Goal: Information Seeking & Learning: Learn about a topic

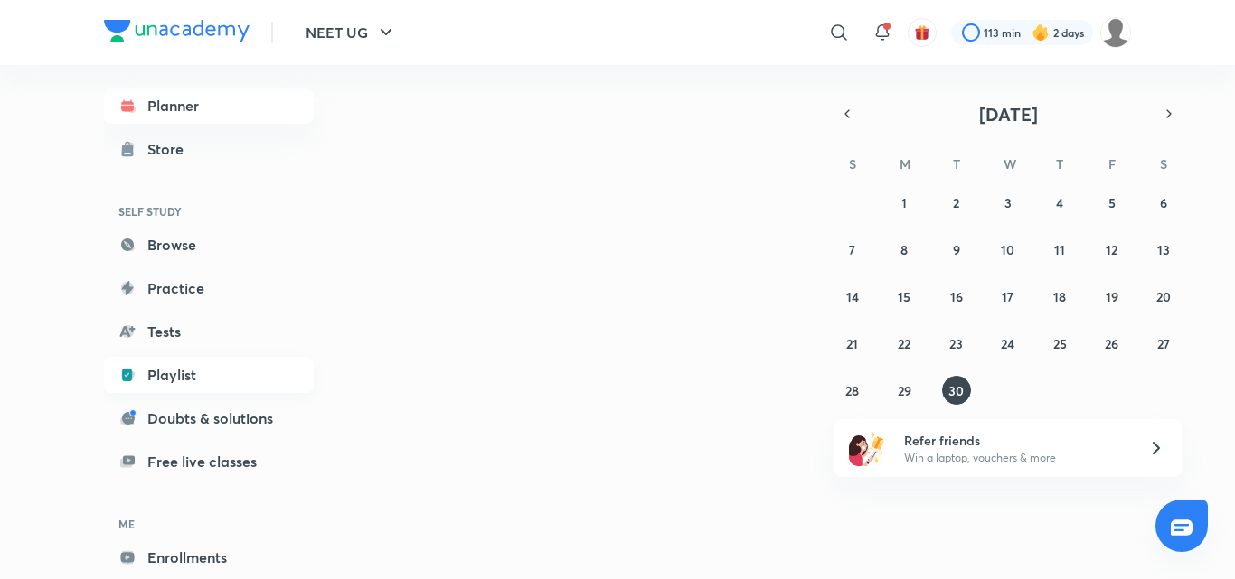
click at [184, 364] on link "Playlist" at bounding box center [209, 375] width 210 height 36
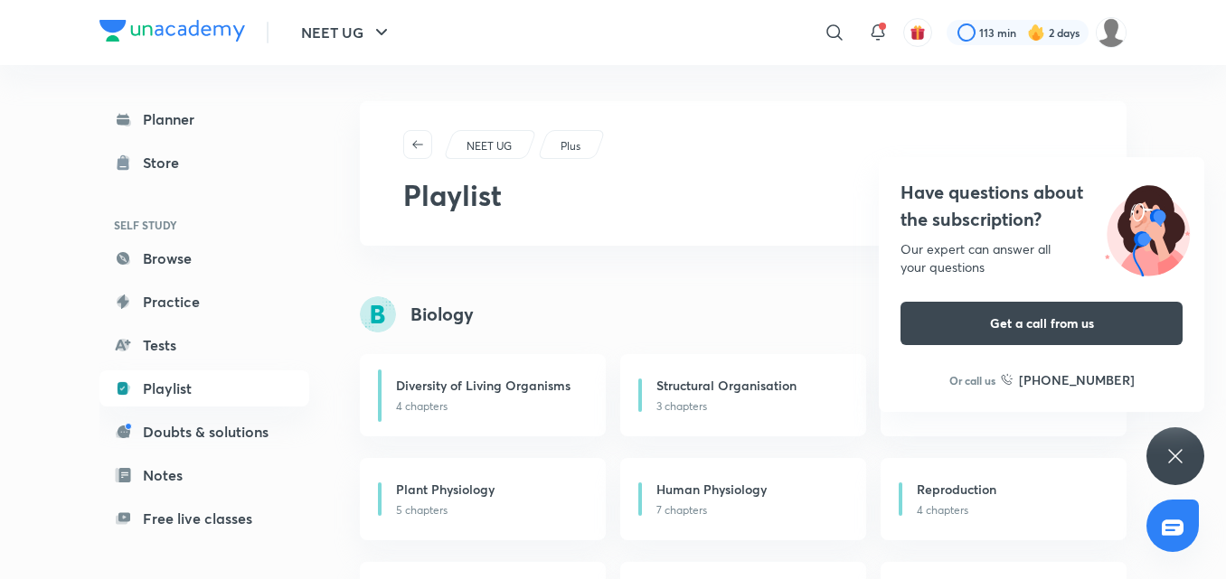
click at [1182, 456] on icon at bounding box center [1175, 457] width 22 height 22
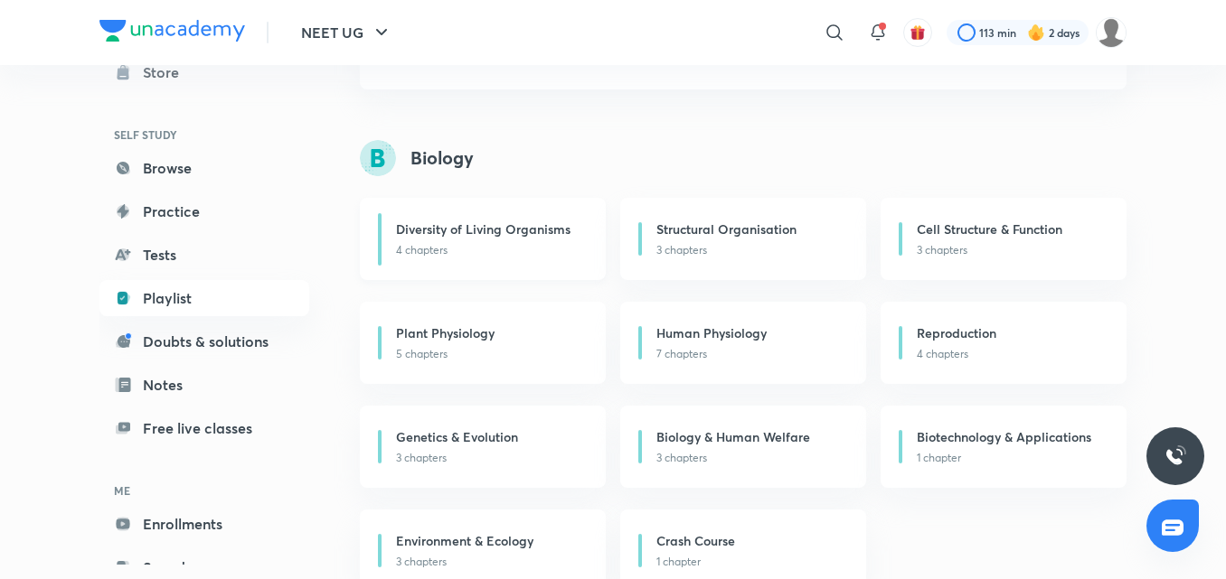
scroll to position [125, 0]
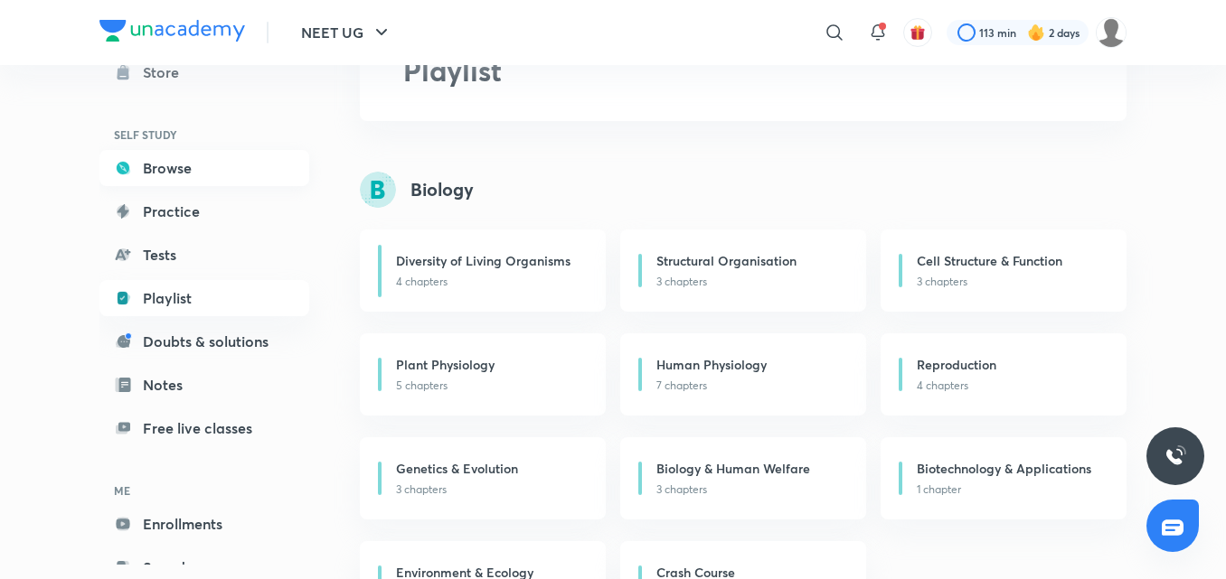
click at [155, 172] on link "Browse" at bounding box center [204, 168] width 210 height 36
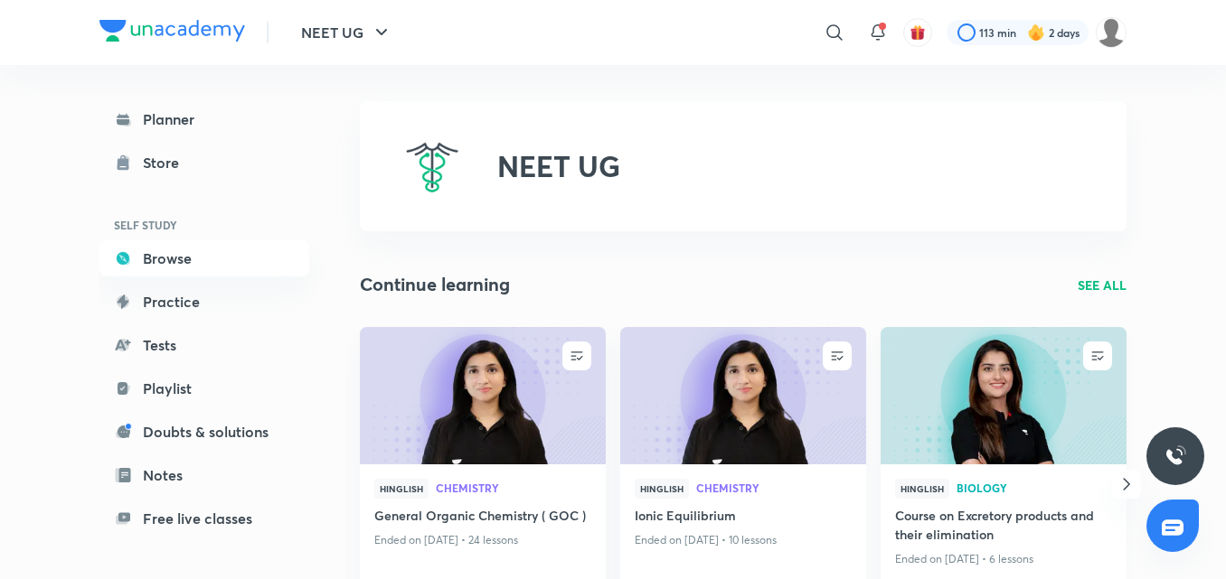
click at [983, 488] on span "Biology" at bounding box center [1033, 488] width 155 height 11
click at [1096, 285] on p "SEE ALL" at bounding box center [1102, 285] width 49 height 19
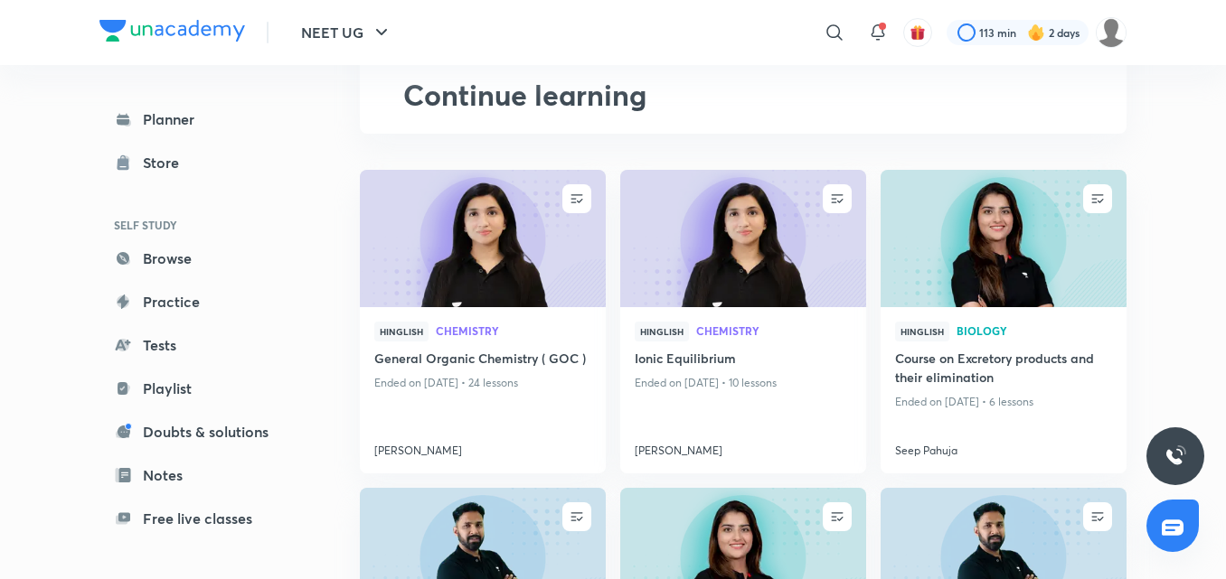
scroll to position [637, 0]
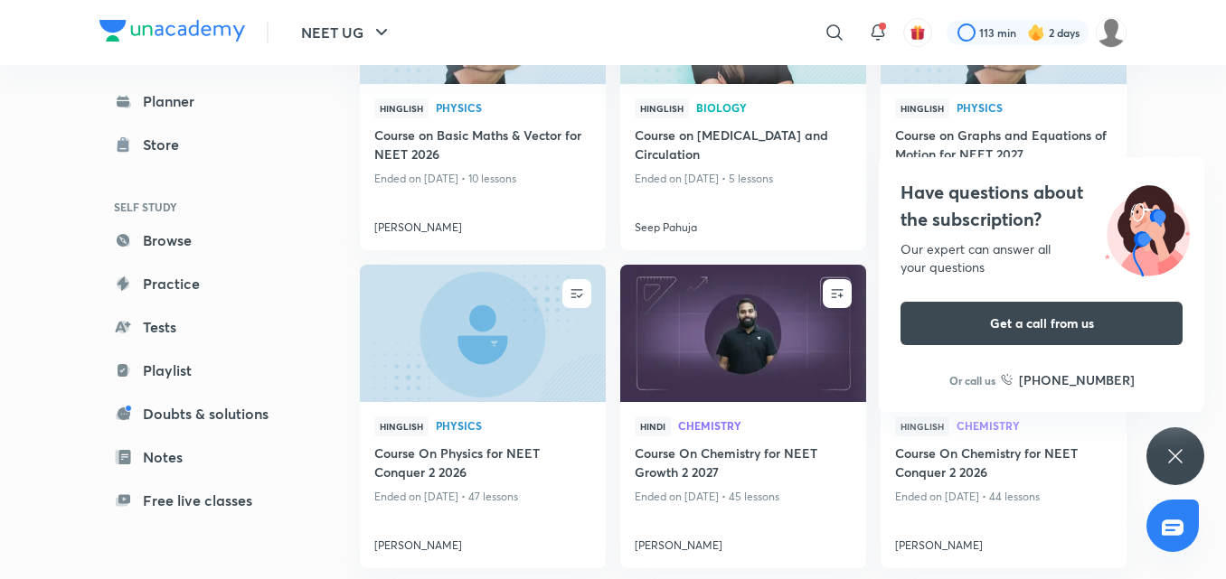
click at [1169, 446] on icon at bounding box center [1175, 457] width 22 height 22
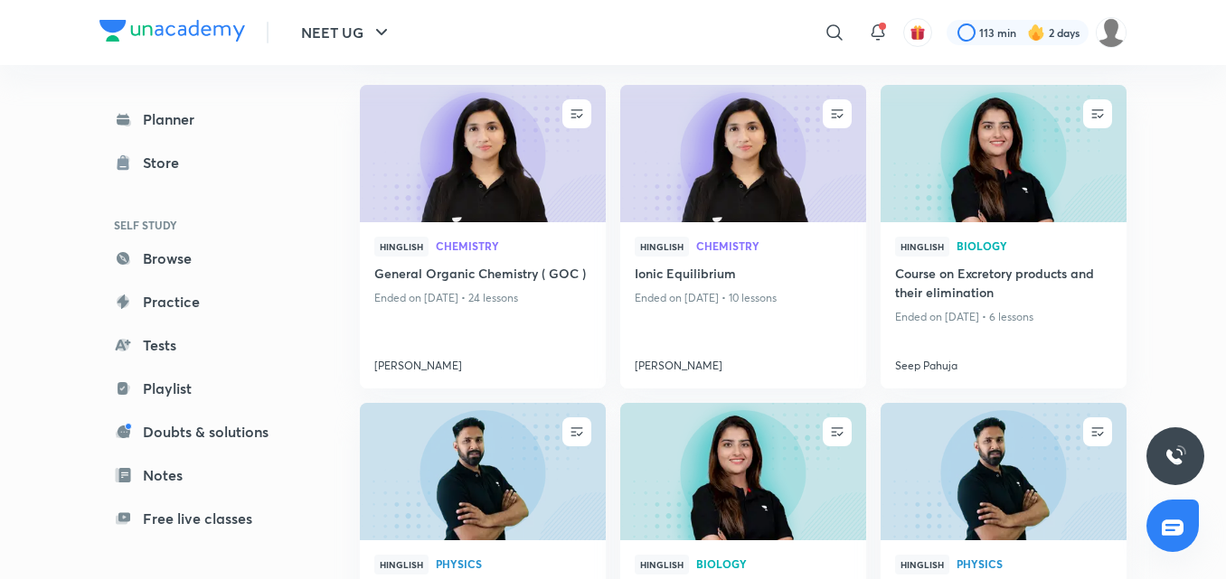
scroll to position [90, 0]
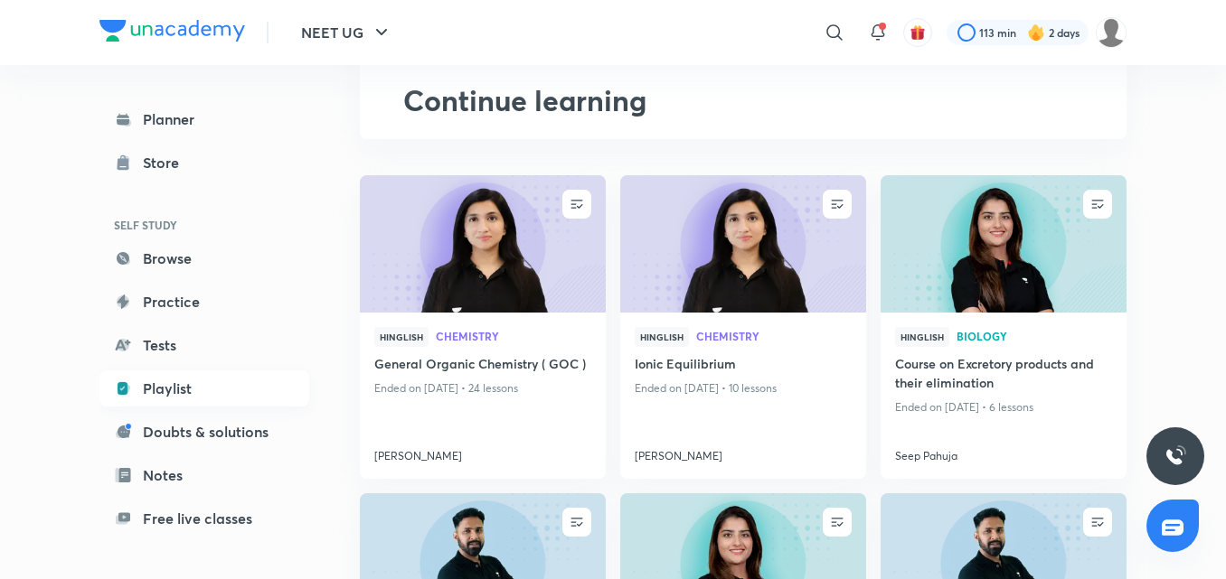
click at [155, 386] on link "Playlist" at bounding box center [204, 389] width 210 height 36
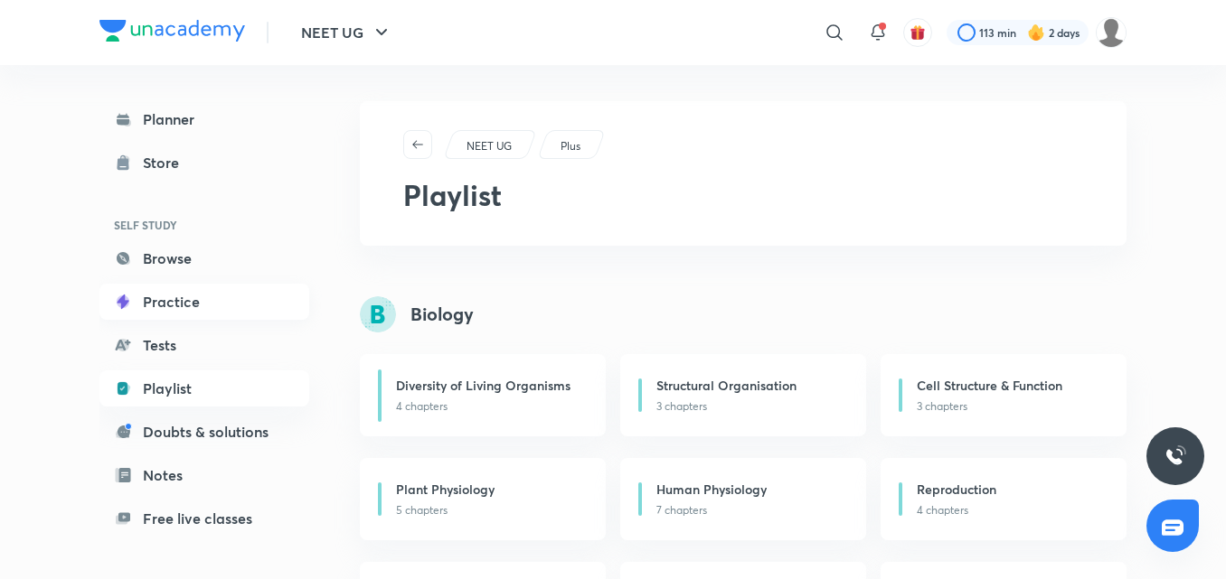
click at [183, 294] on link "Practice" at bounding box center [204, 302] width 210 height 36
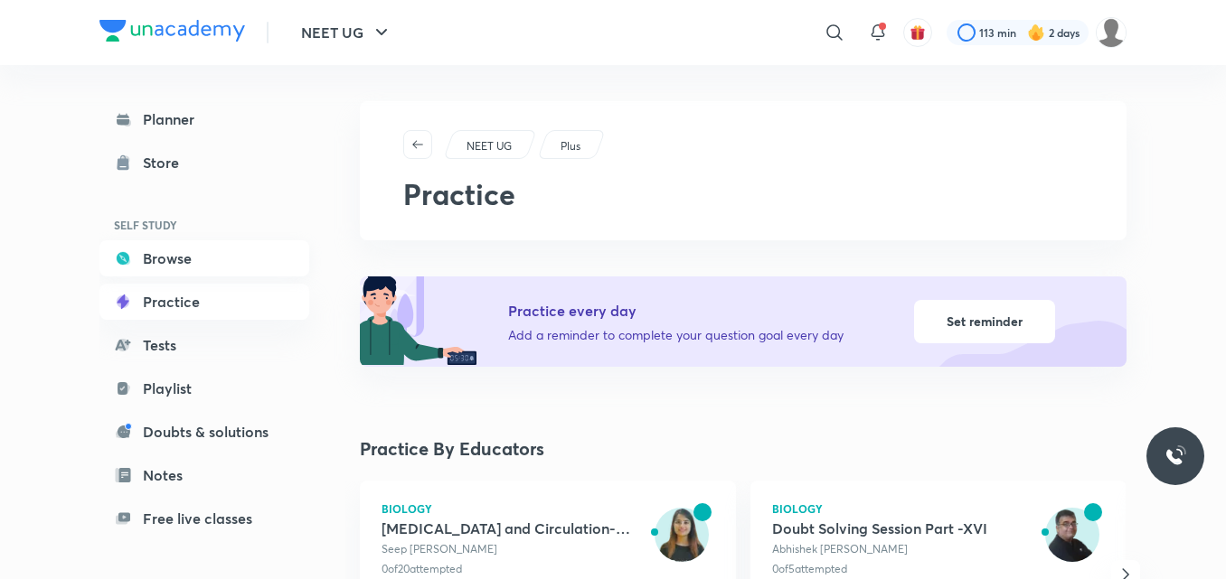
click at [163, 253] on link "Browse" at bounding box center [204, 258] width 210 height 36
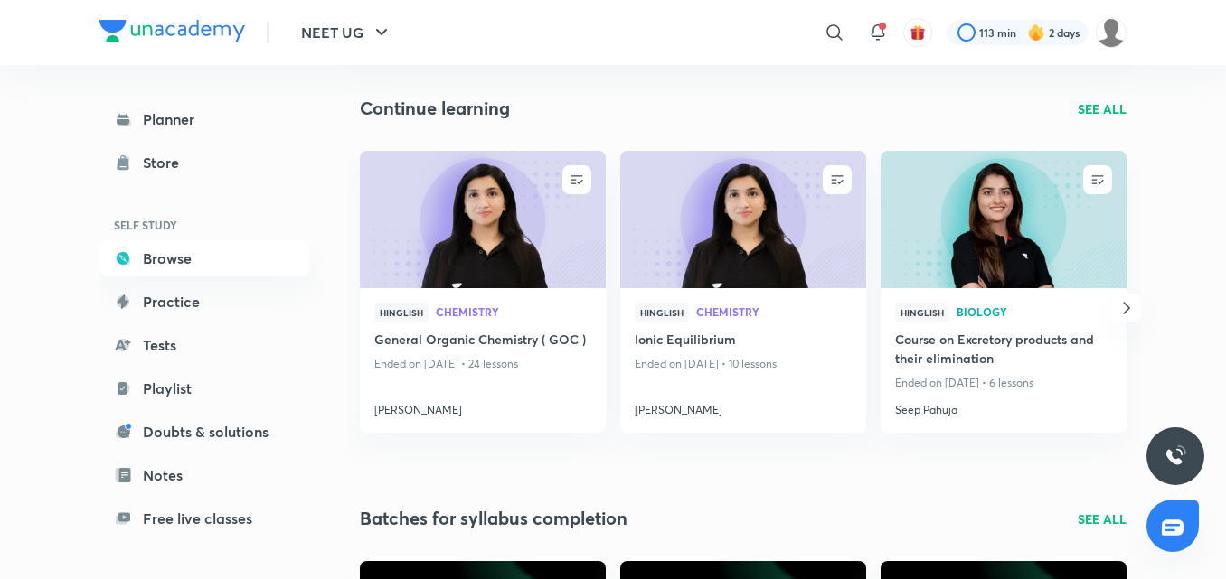
scroll to position [181, 0]
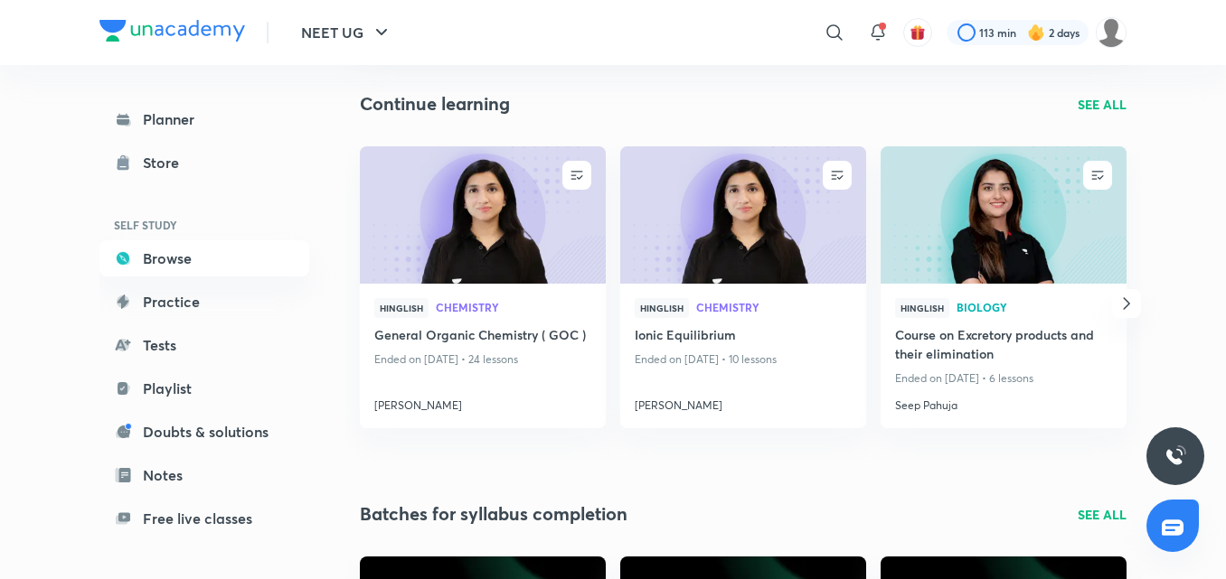
click at [1125, 307] on icon "button" at bounding box center [1126, 303] width 6 height 12
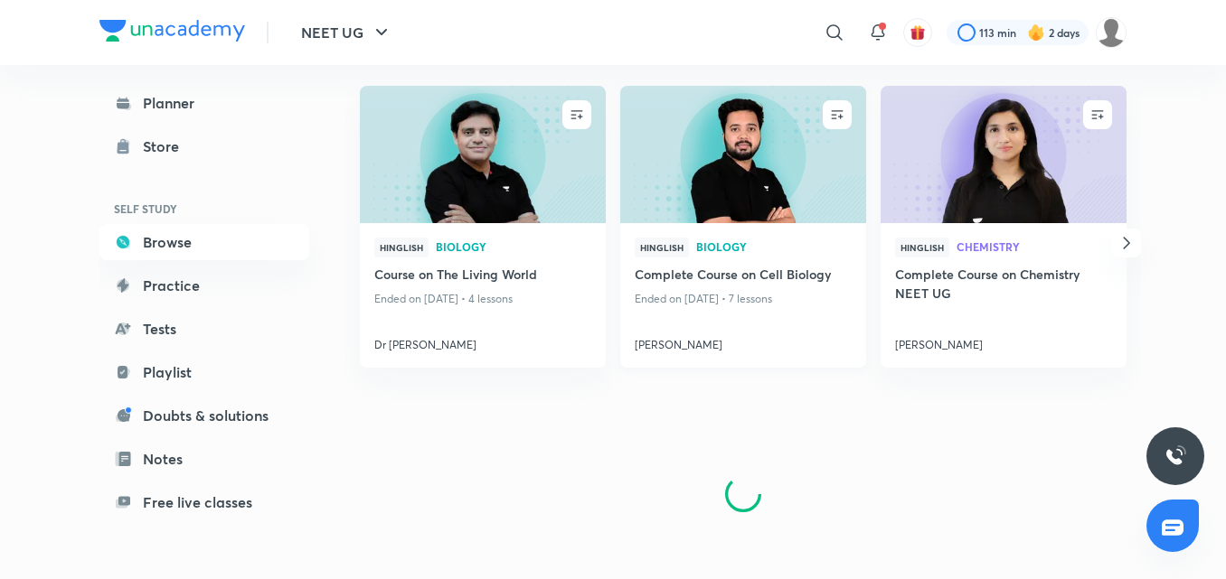
scroll to position [1180, 0]
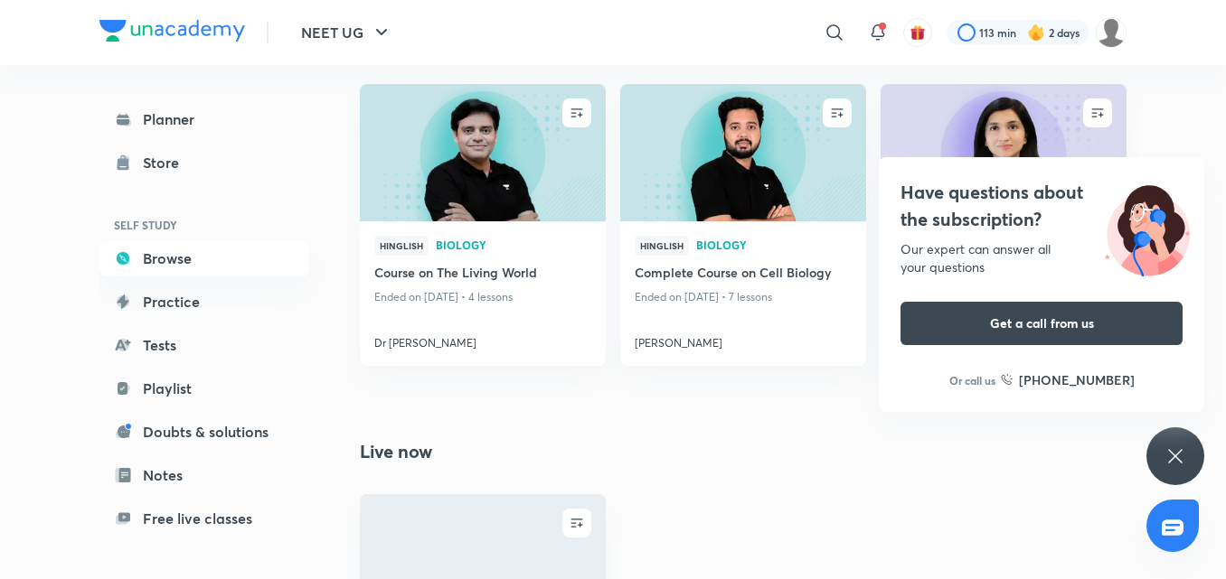
click at [1184, 448] on icon at bounding box center [1175, 457] width 22 height 22
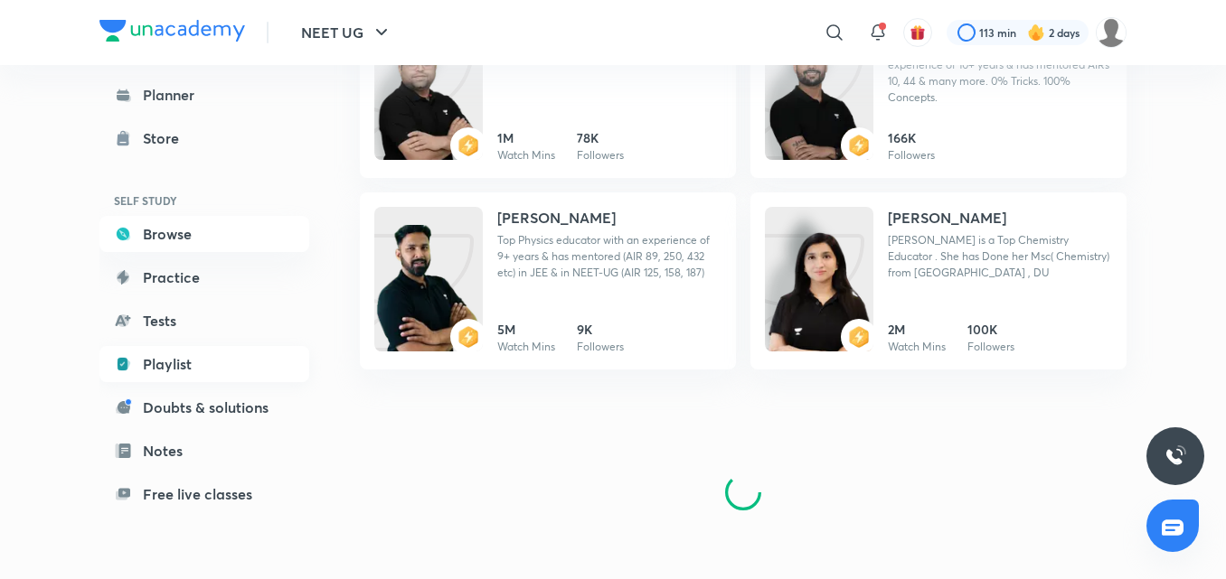
scroll to position [0, 0]
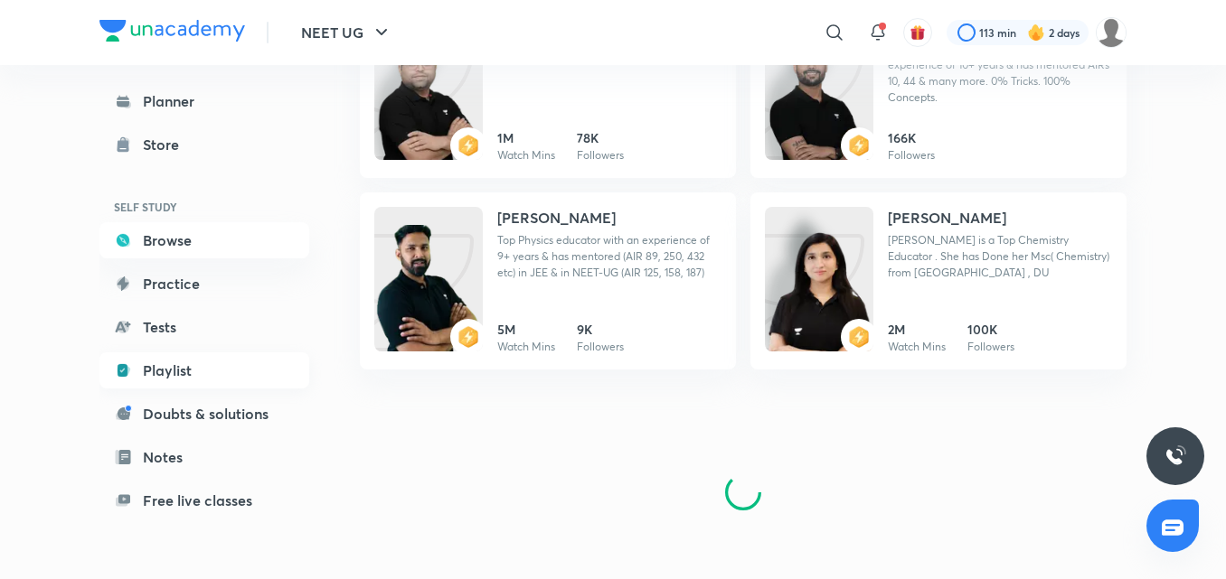
click at [184, 388] on link "Playlist" at bounding box center [204, 371] width 210 height 36
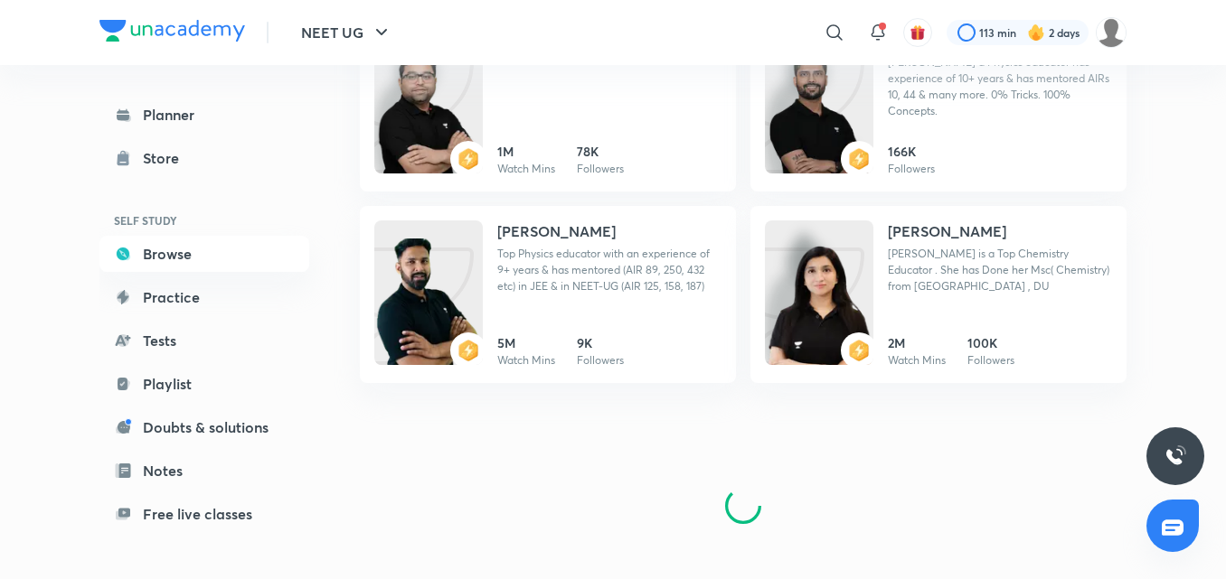
scroll to position [2475, 0]
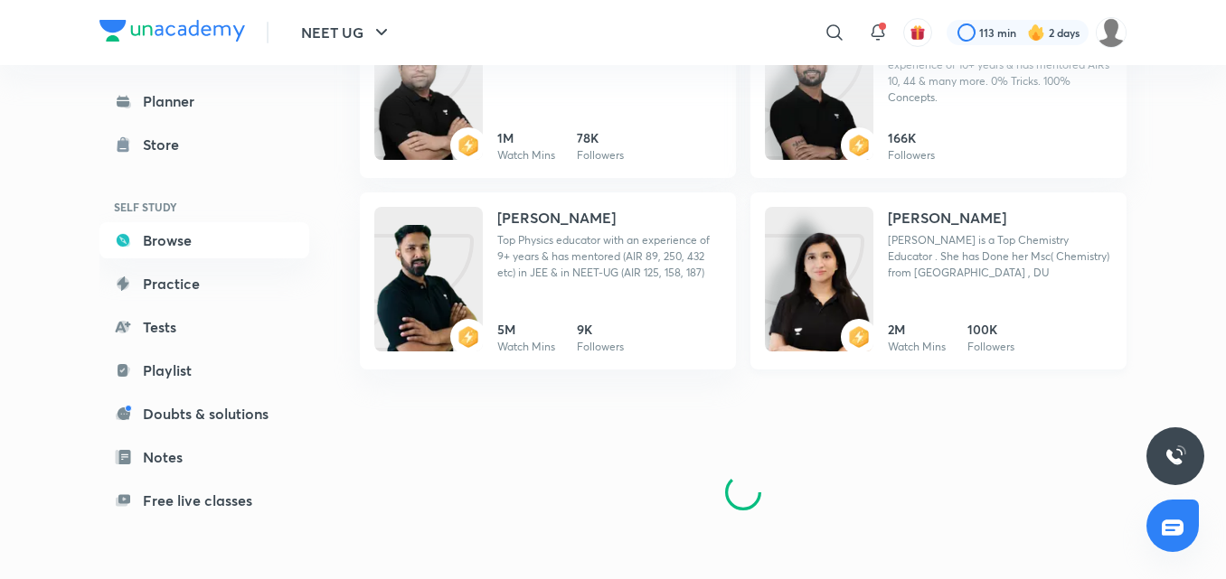
click at [839, 272] on img at bounding box center [819, 297] width 108 height 145
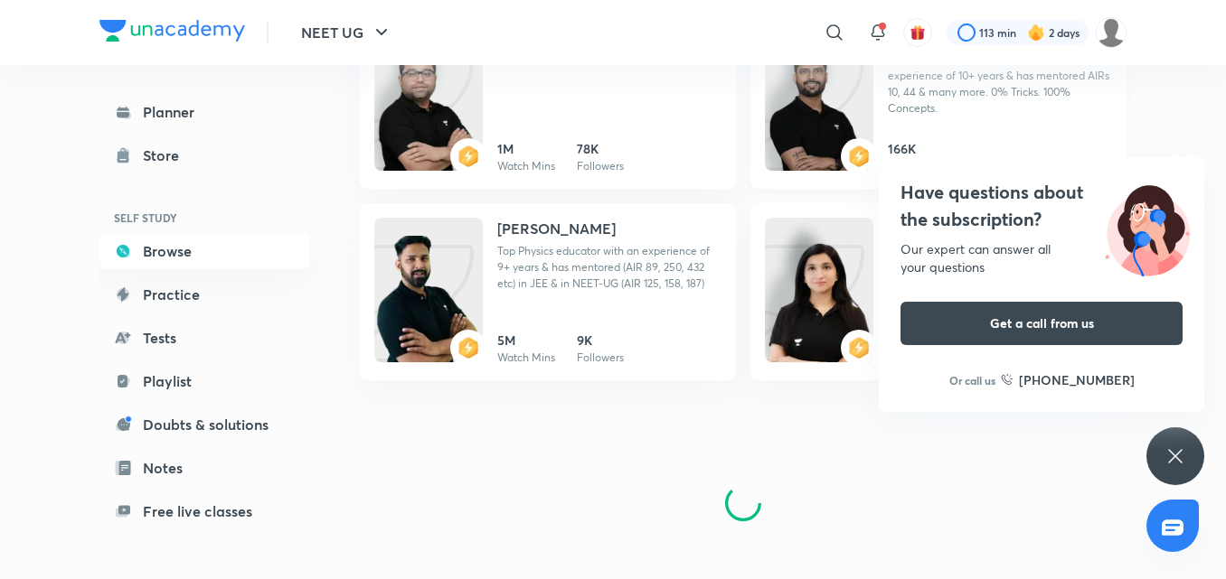
scroll to position [2475, 0]
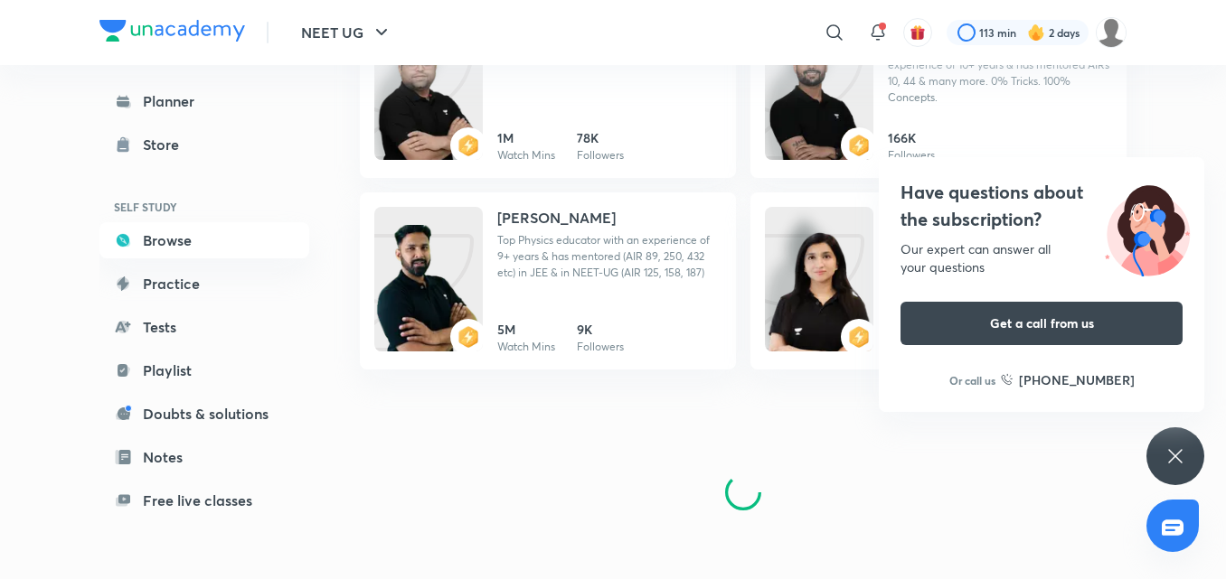
click at [1167, 466] on icon at bounding box center [1175, 457] width 22 height 22
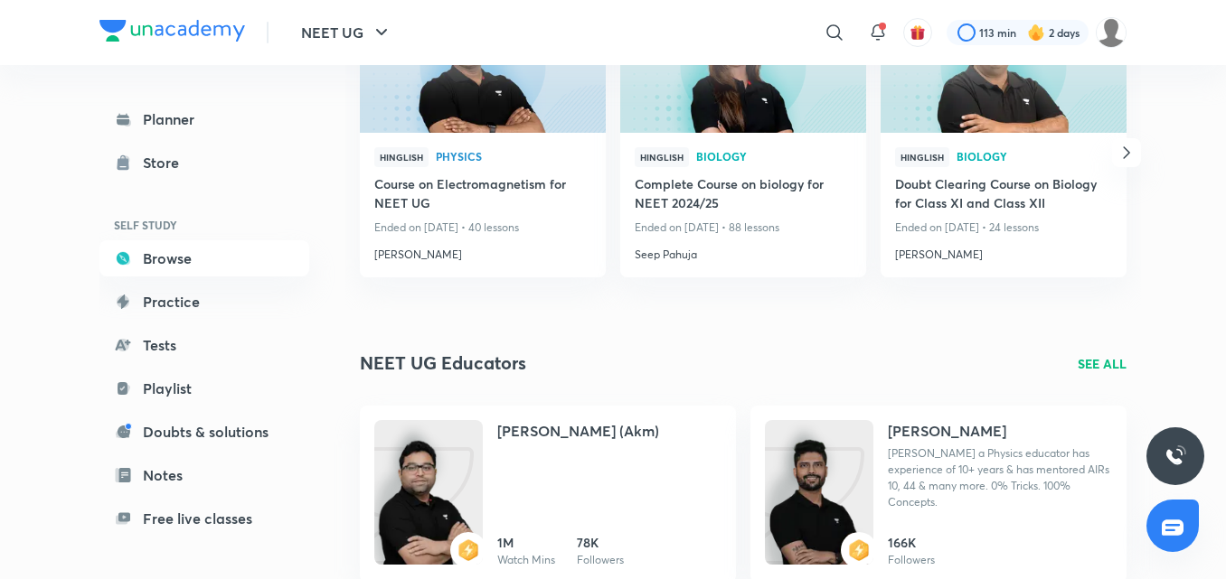
scroll to position [2204, 0]
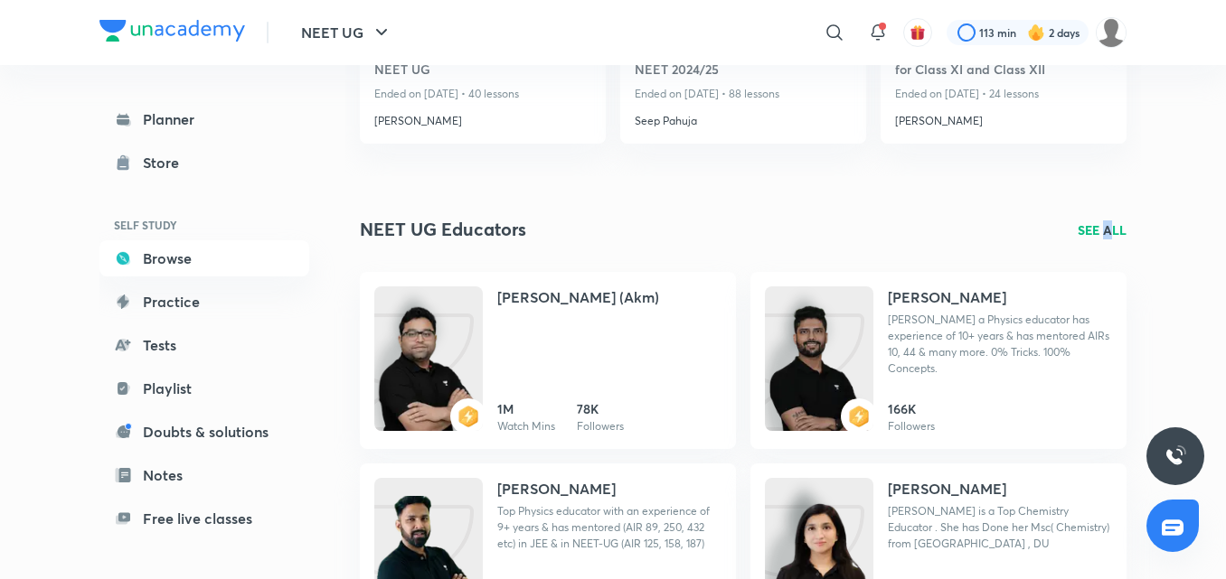
click at [1117, 240] on div "NEET UG Educators SEE ALL" at bounding box center [743, 229] width 767 height 27
click at [1101, 236] on p "SEE ALL" at bounding box center [1102, 230] width 49 height 19
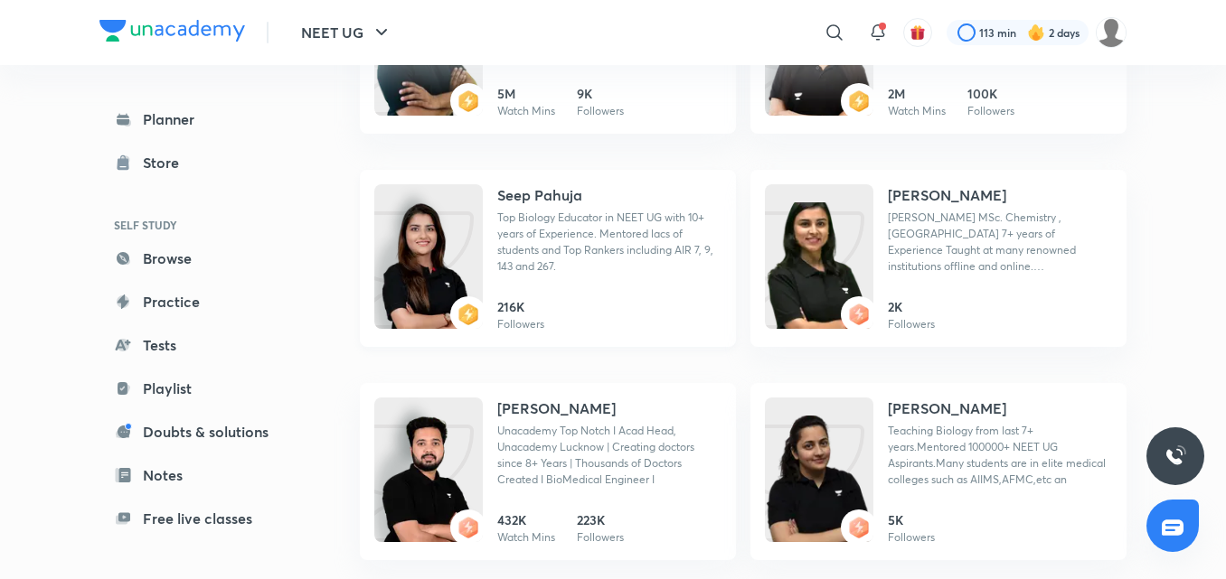
scroll to position [633, 0]
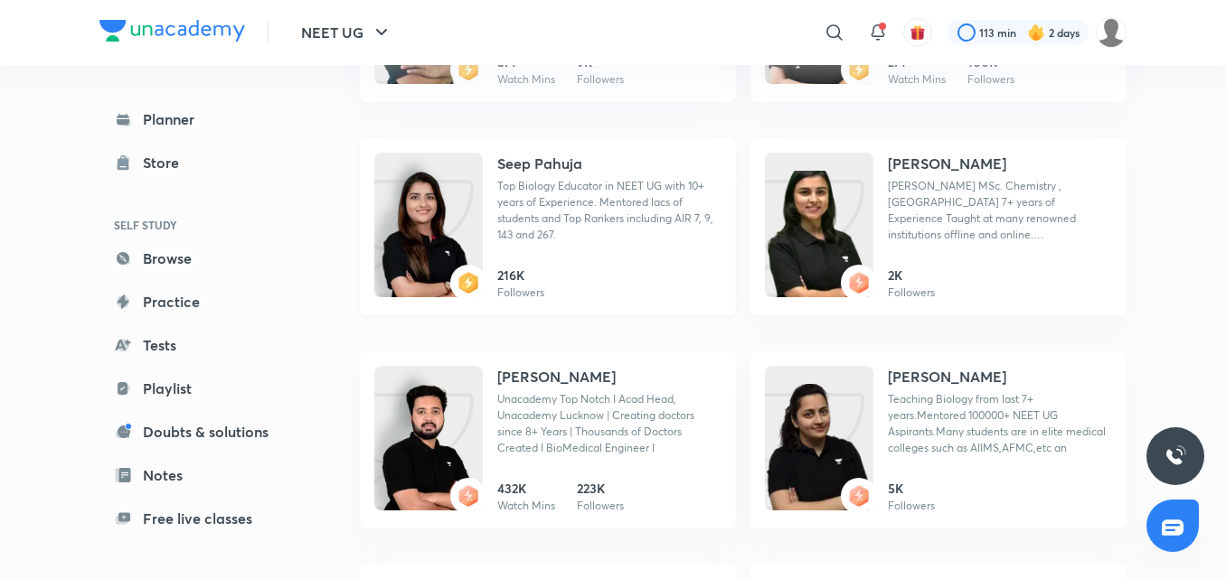
click at [532, 199] on p "Top Biology Educator in NEET UG with 10+ years of Experience. Mentored lacs of …" at bounding box center [609, 210] width 224 height 65
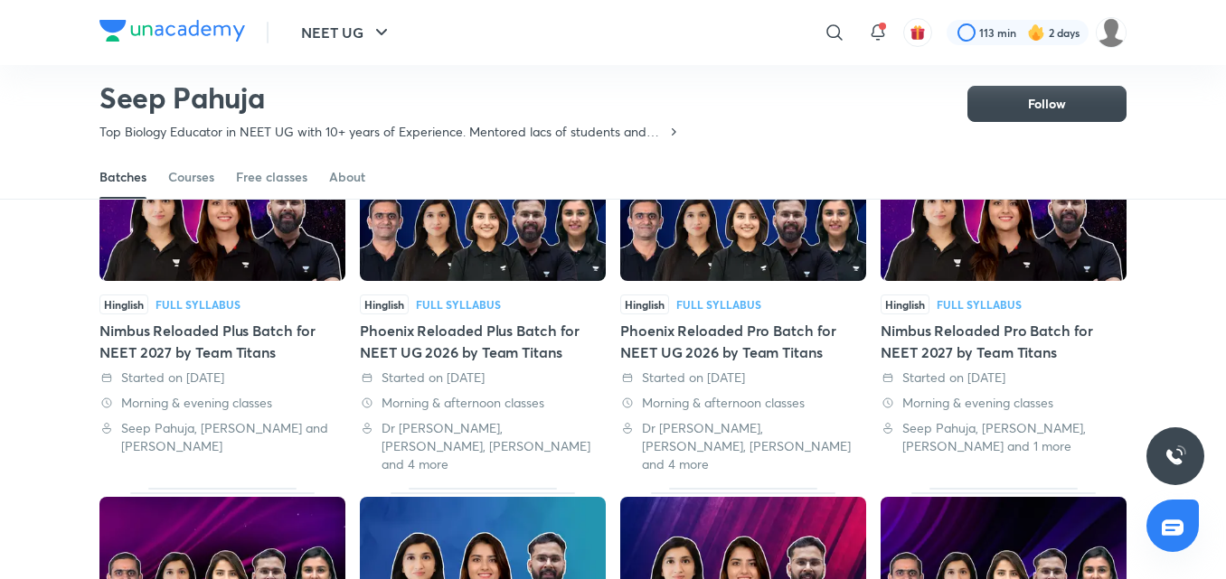
scroll to position [114, 0]
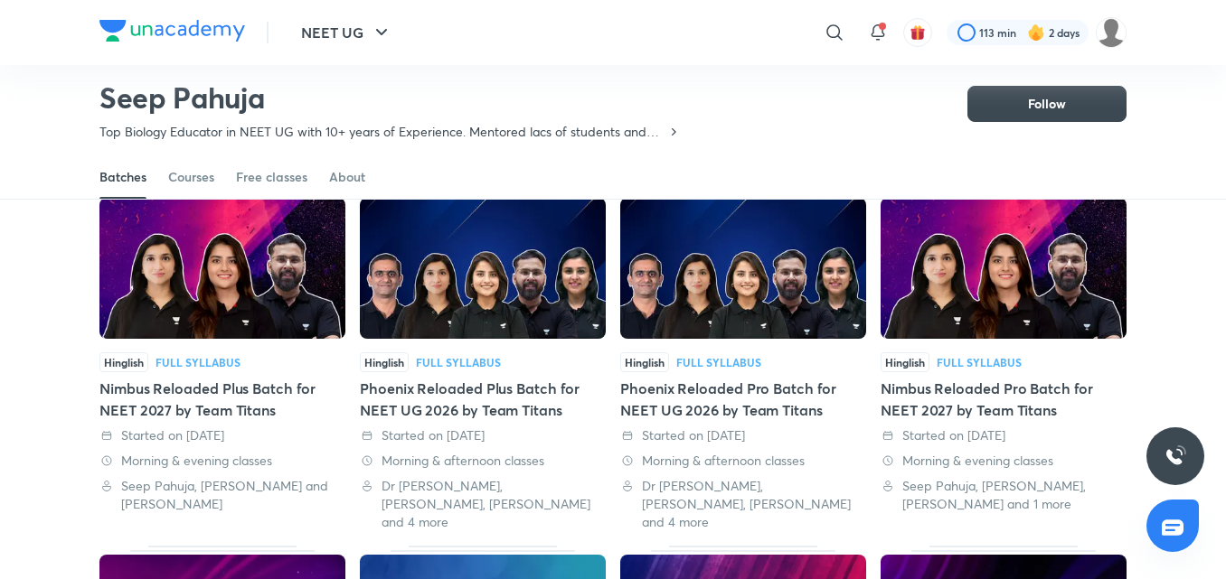
click at [258, 322] on img at bounding box center [222, 268] width 246 height 141
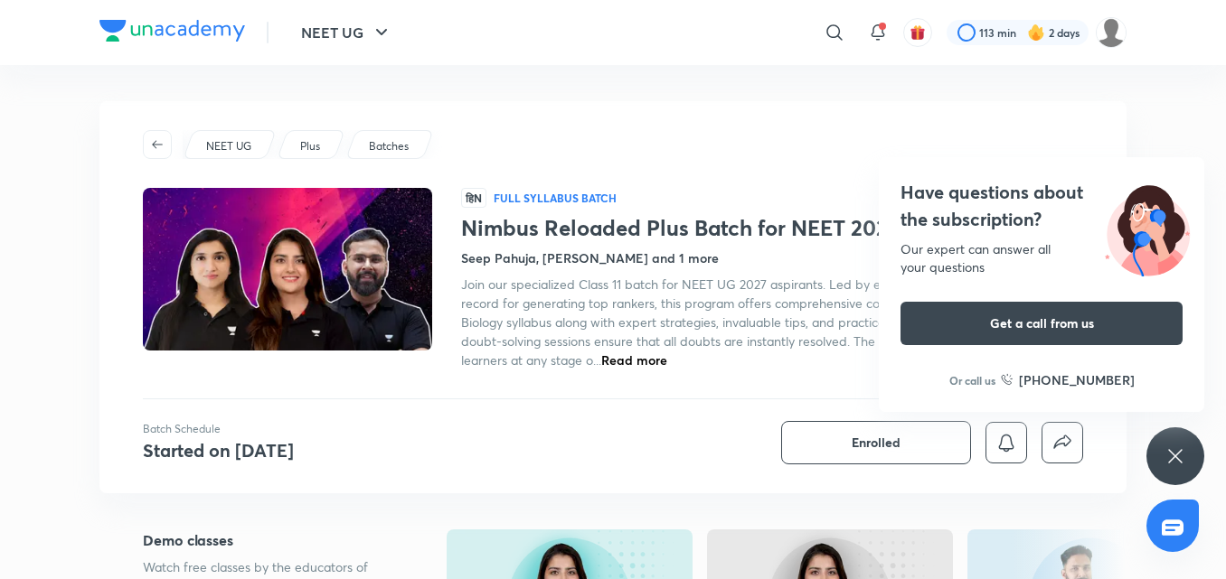
click at [506, 265] on h4 "Seep Pahuja, Akansha Karnwal and 1 more" at bounding box center [590, 258] width 258 height 19
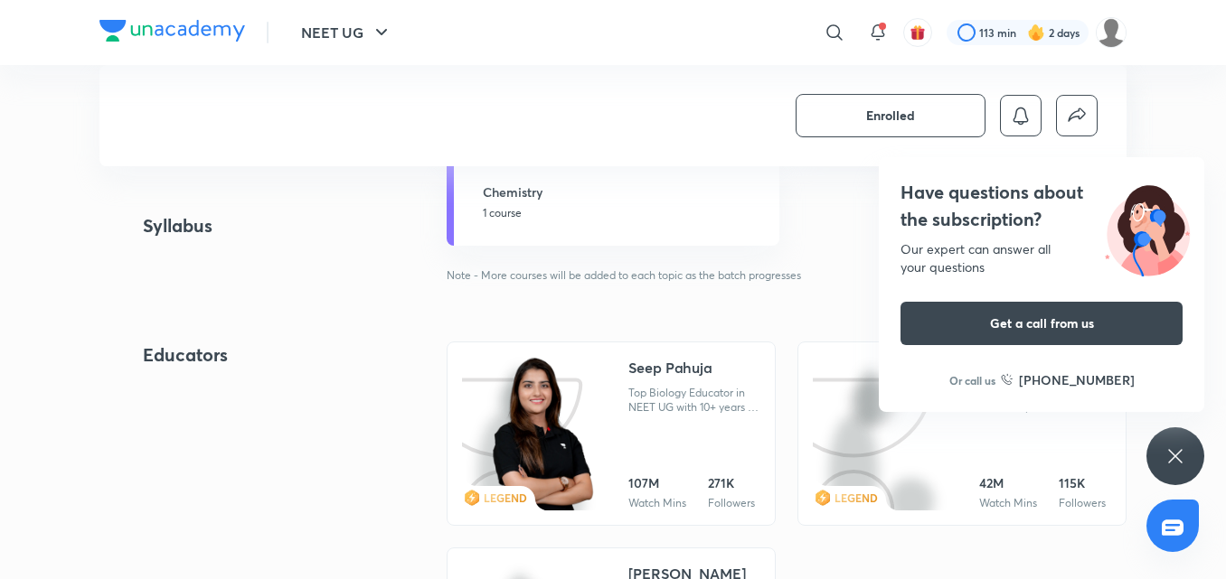
scroll to position [1452, 0]
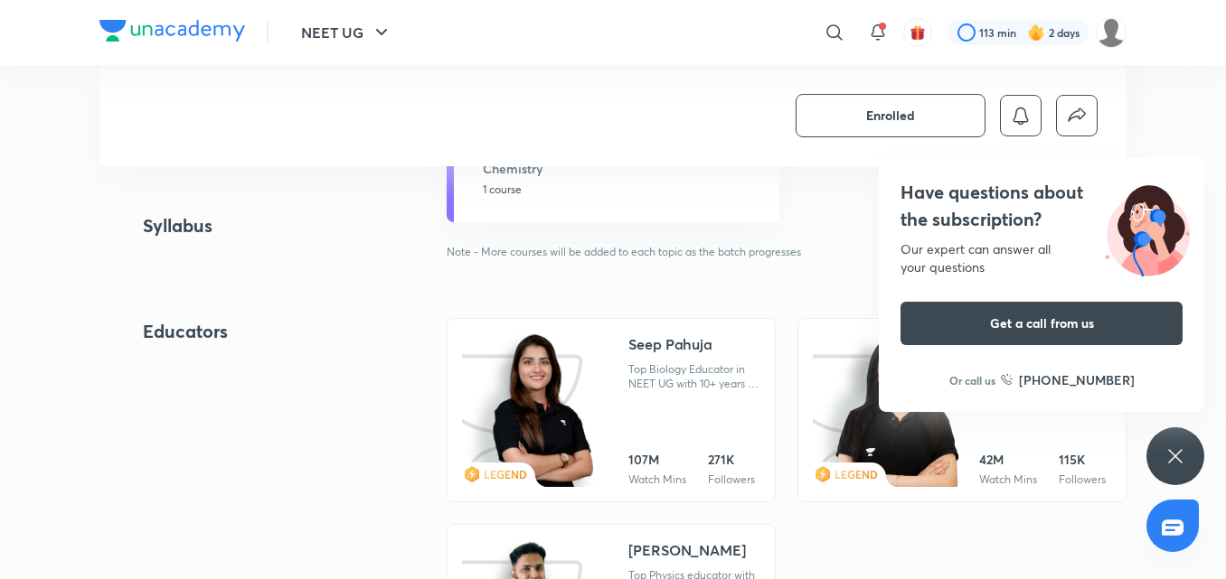
click at [606, 357] on div at bounding box center [538, 412] width 152 height 156
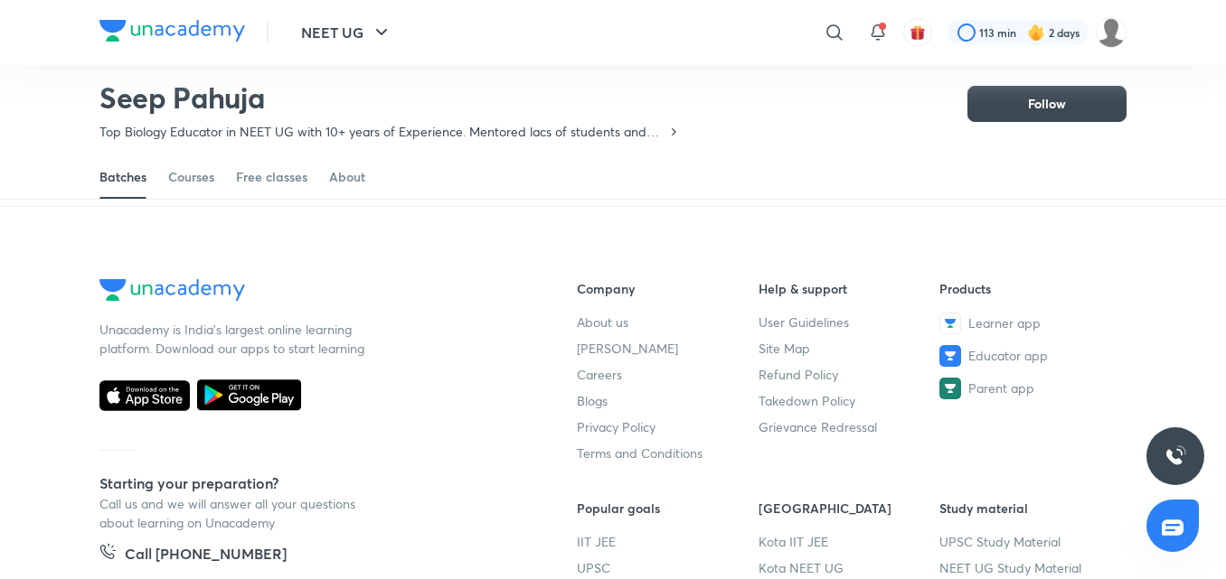
scroll to position [1428, 0]
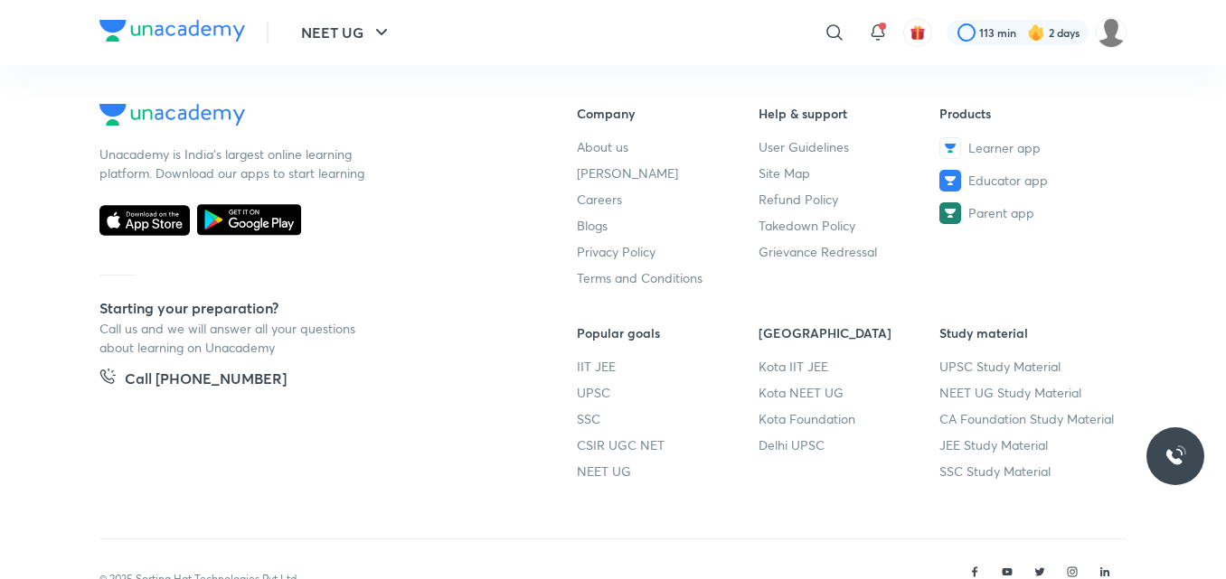
scroll to position [114, 0]
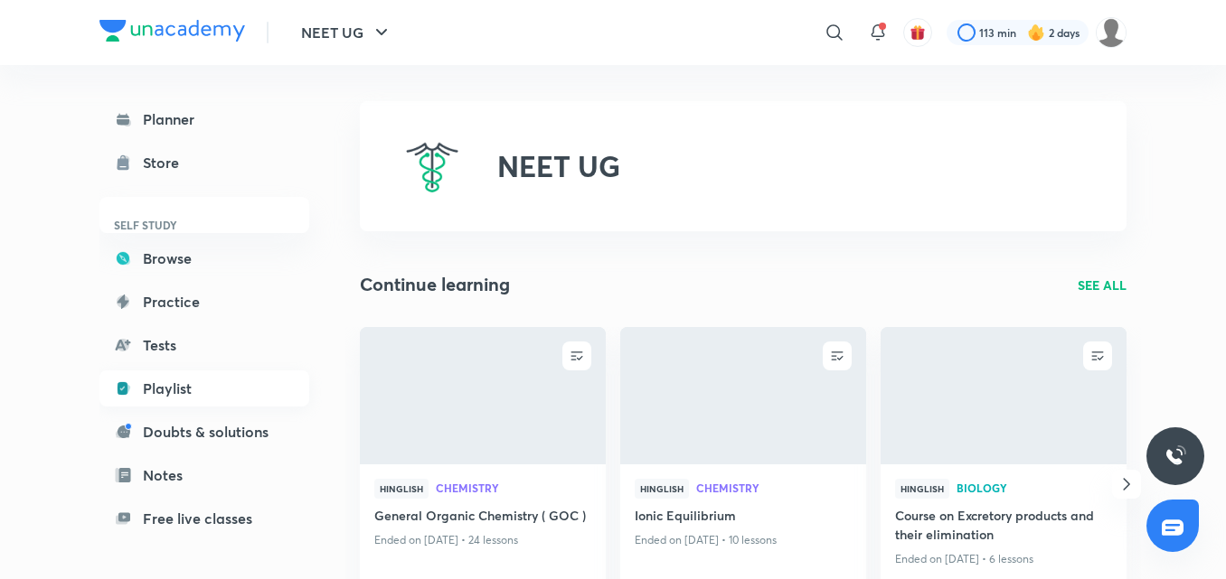
click at [176, 378] on link "Playlist" at bounding box center [204, 389] width 210 height 36
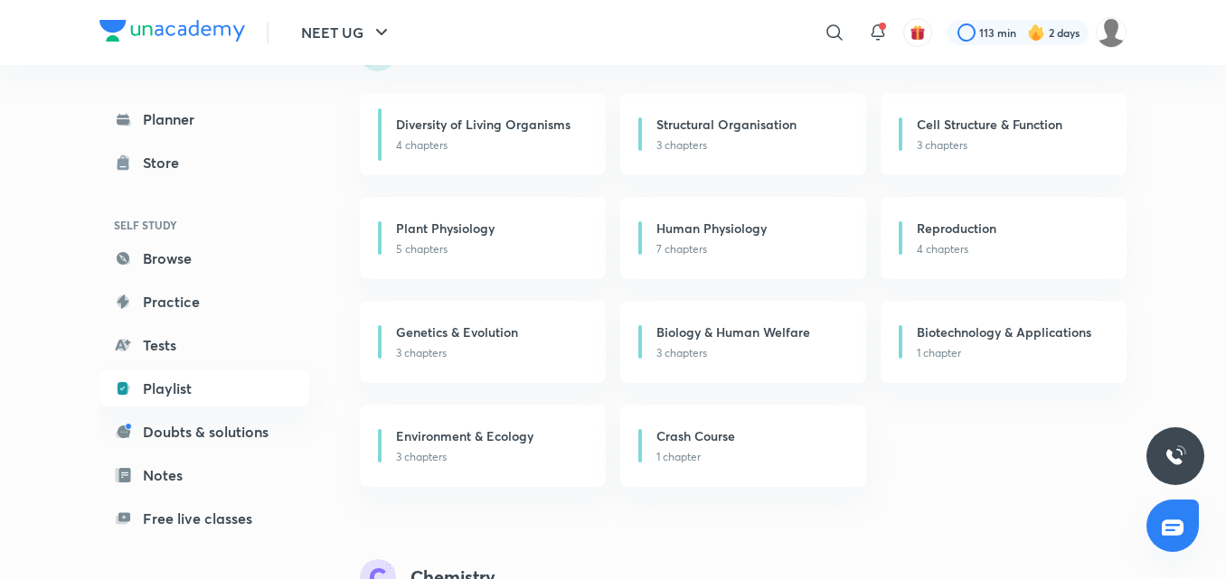
scroll to position [271, 0]
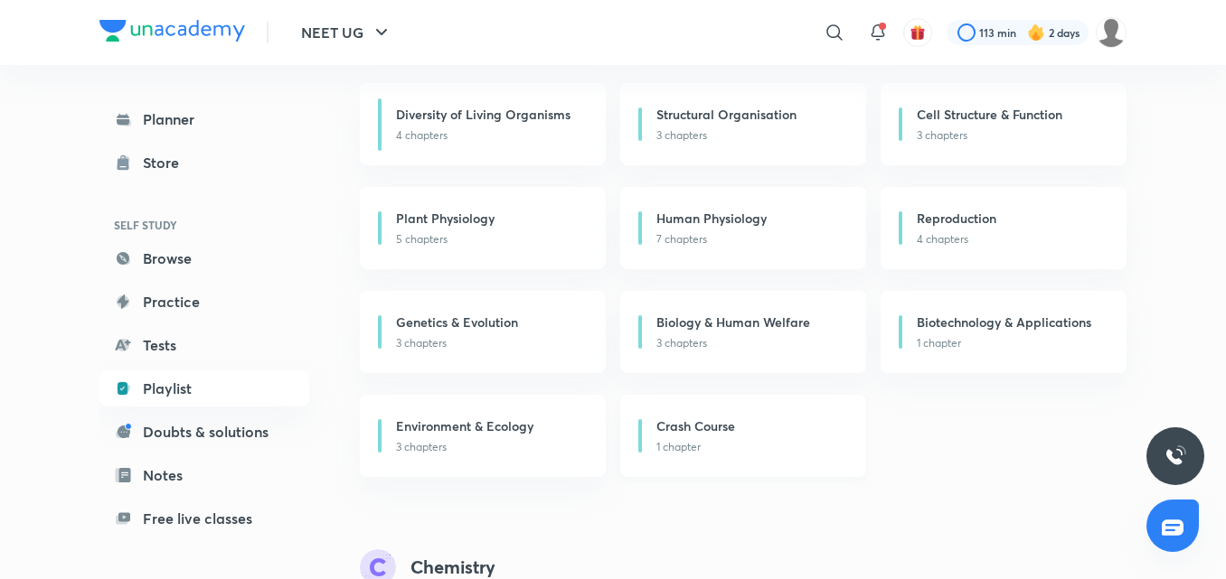
click at [704, 418] on h6 "Crash Course" at bounding box center [695, 426] width 79 height 19
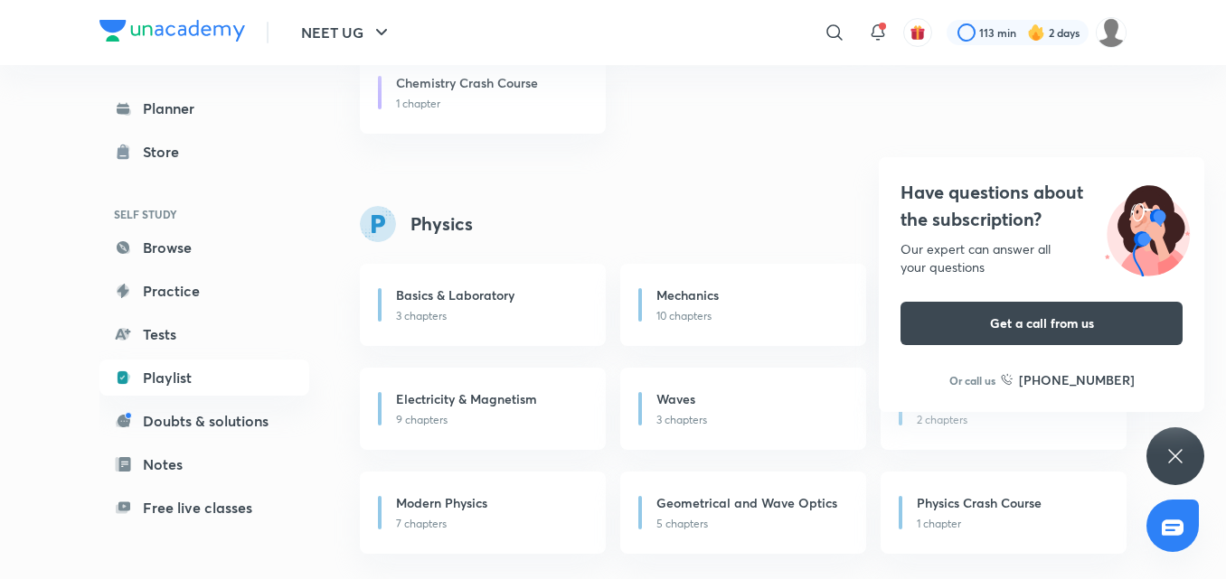
scroll to position [938, 0]
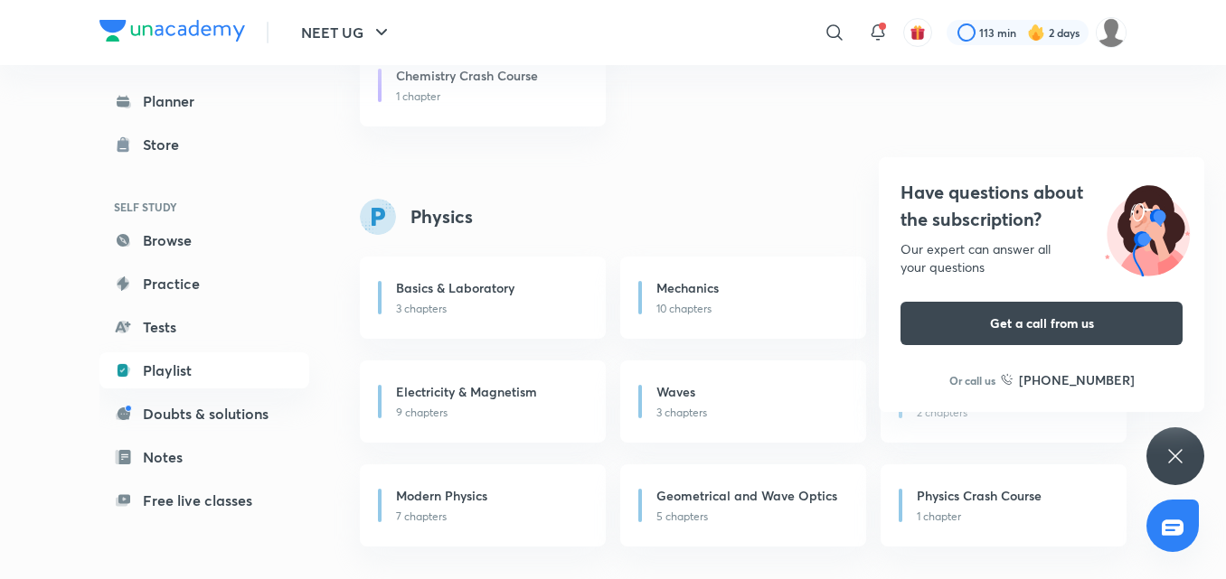
click at [1193, 460] on div "Have questions about the subscription? Our expert can answer all your questions…" at bounding box center [1175, 457] width 58 height 58
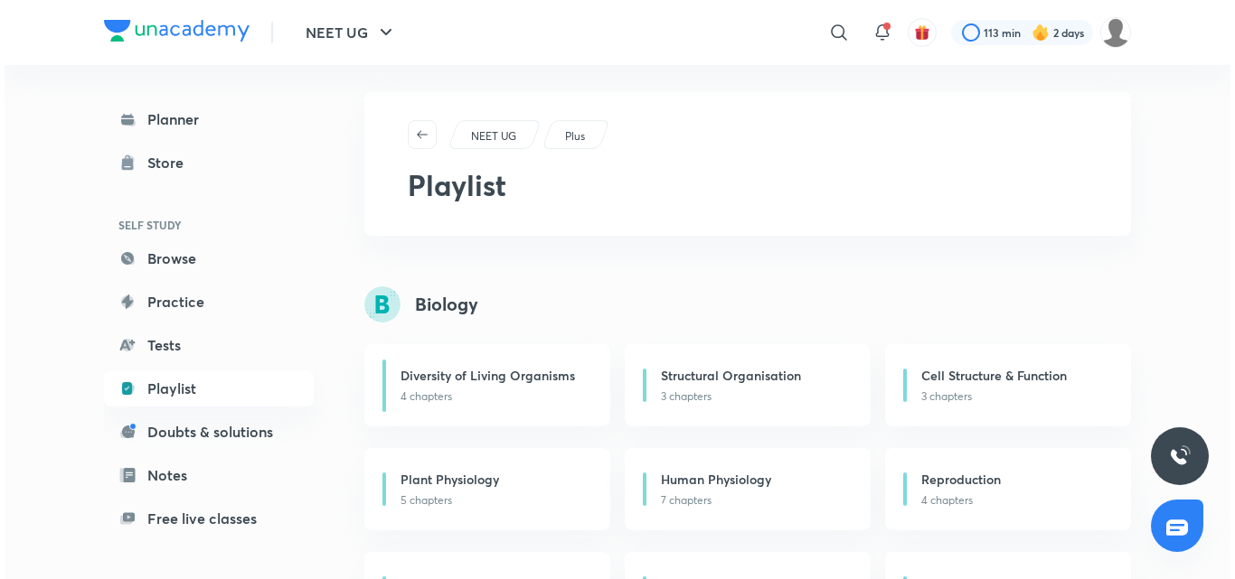
scroll to position [0, 0]
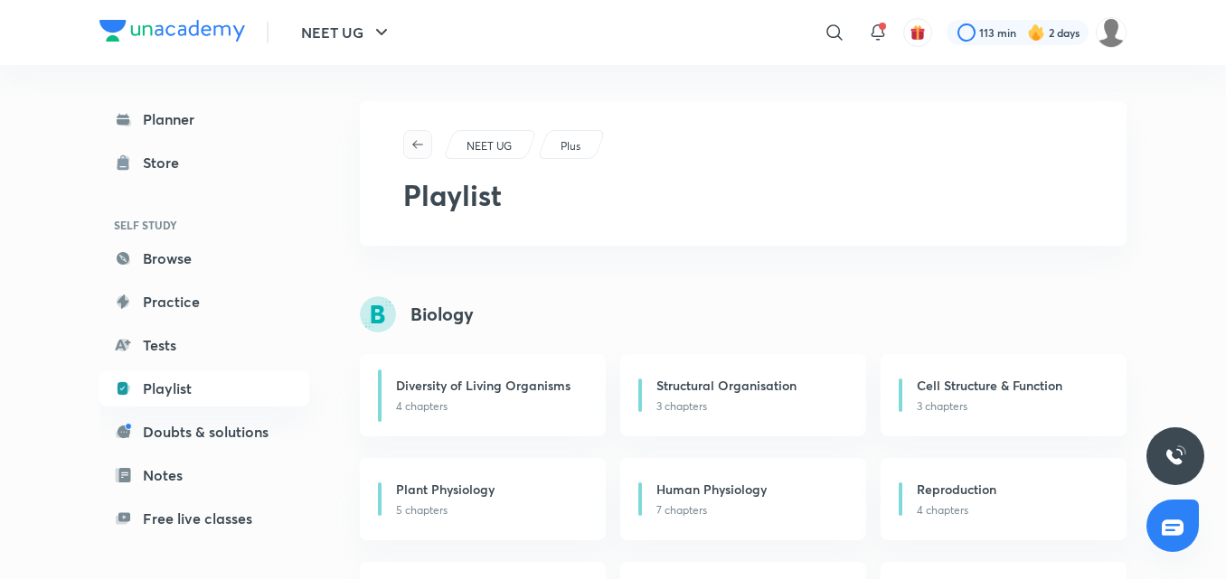
click at [417, 142] on icon "button" at bounding box center [417, 144] width 14 height 14
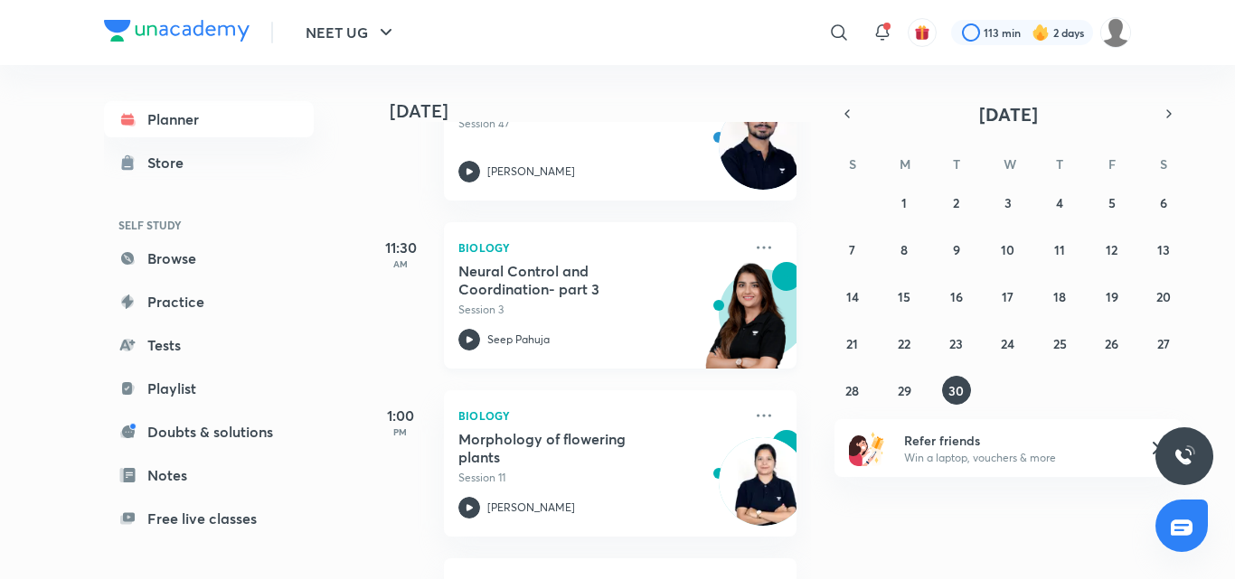
scroll to position [300, 0]
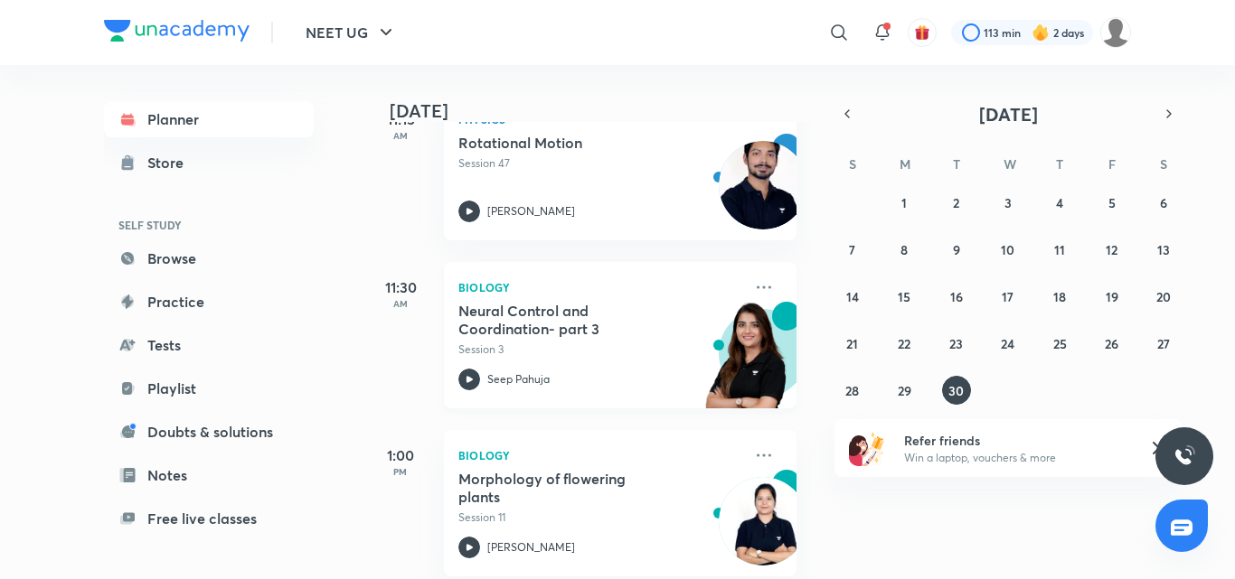
click at [719, 339] on img at bounding box center [746, 364] width 99 height 125
click at [753, 287] on icon at bounding box center [764, 288] width 22 height 22
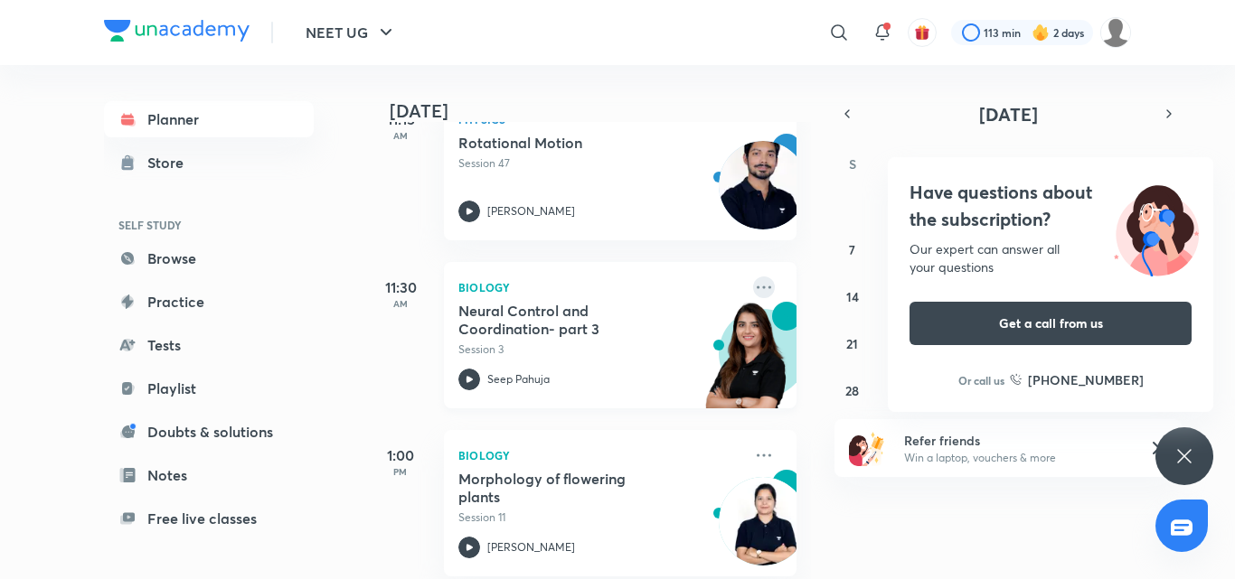
click at [753, 292] on icon at bounding box center [764, 288] width 22 height 22
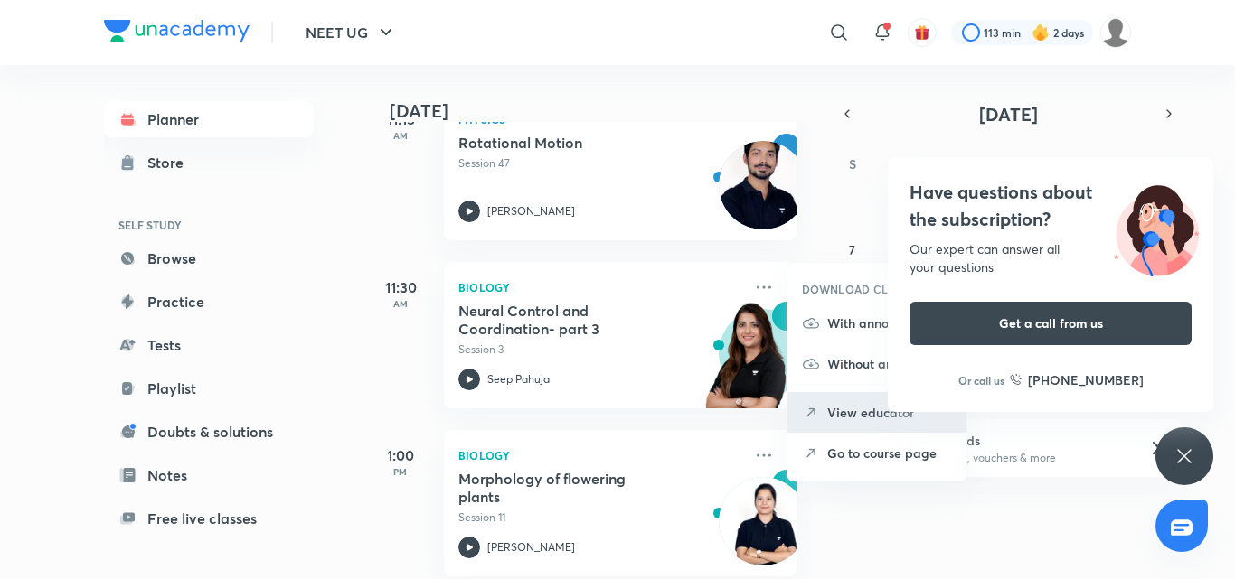
click at [856, 415] on p "View educator" at bounding box center [889, 412] width 125 height 19
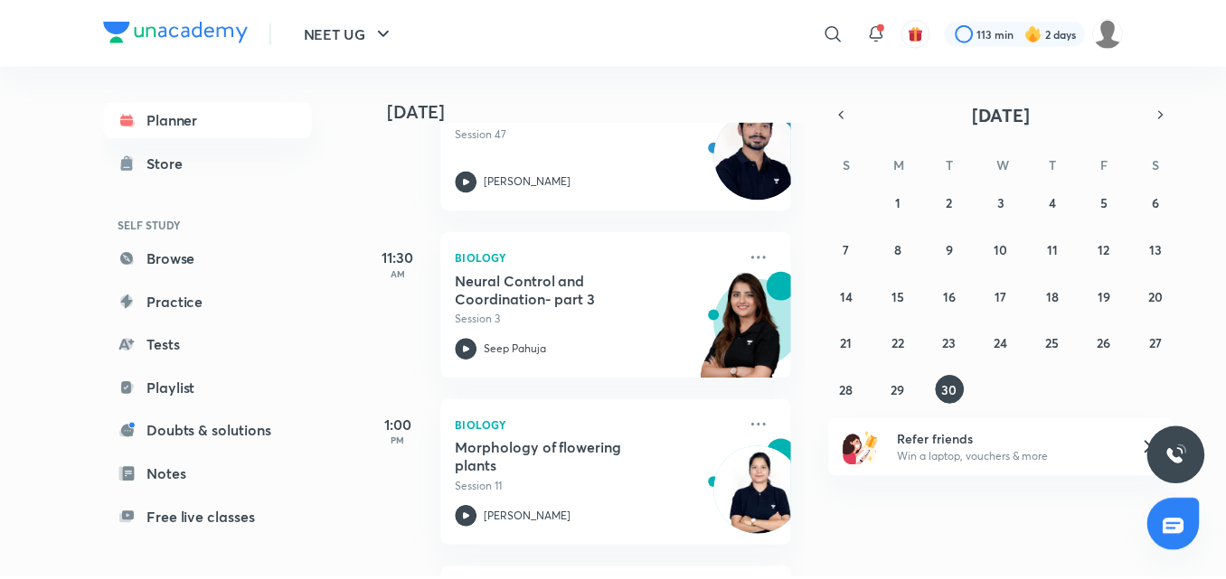
scroll to position [362, 0]
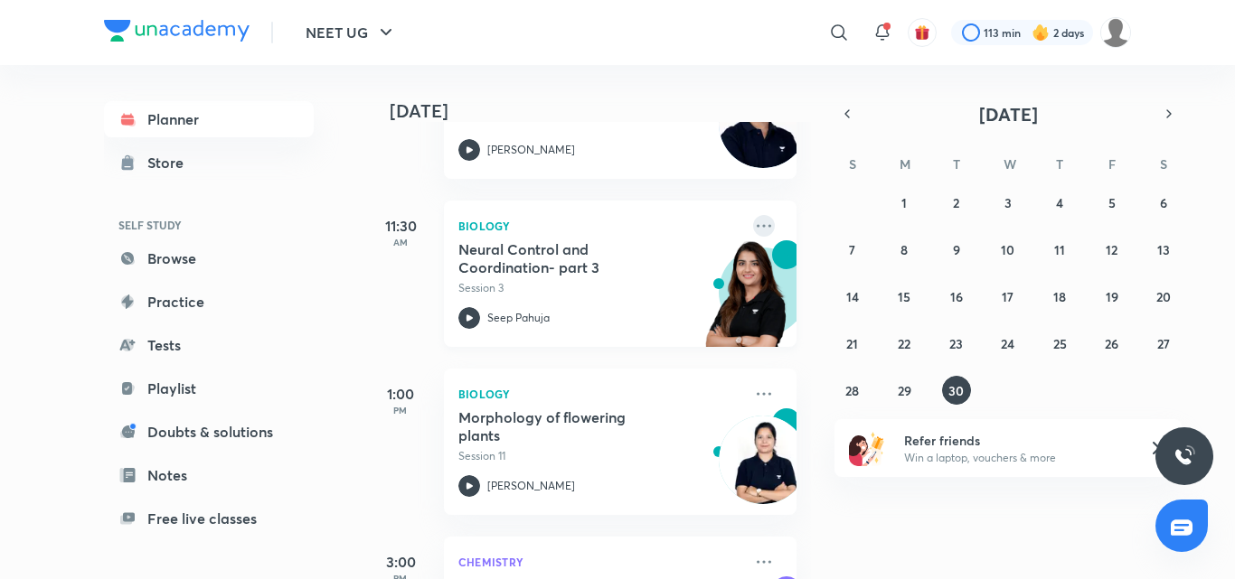
click at [753, 235] on icon at bounding box center [764, 226] width 22 height 22
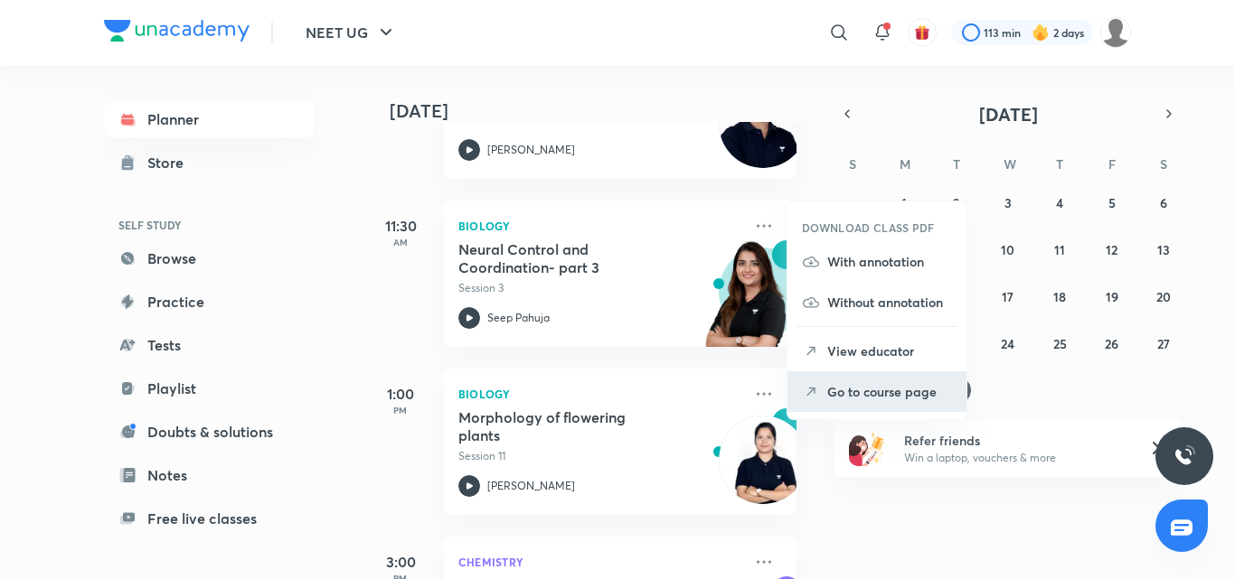
click at [827, 374] on li "Go to course page" at bounding box center [876, 392] width 179 height 41
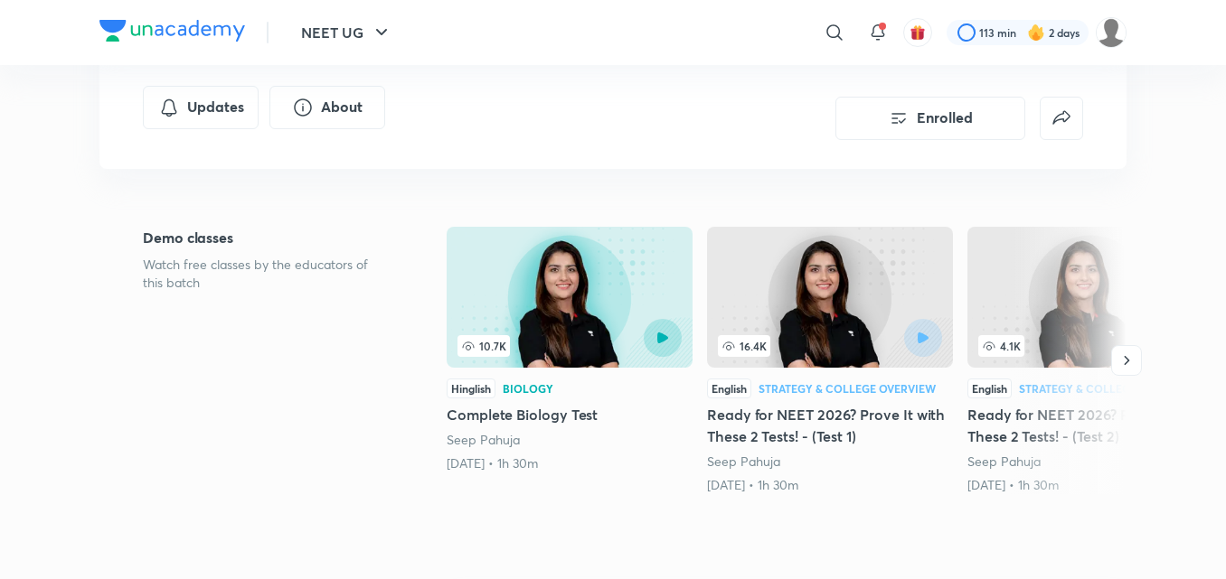
scroll to position [362, 0]
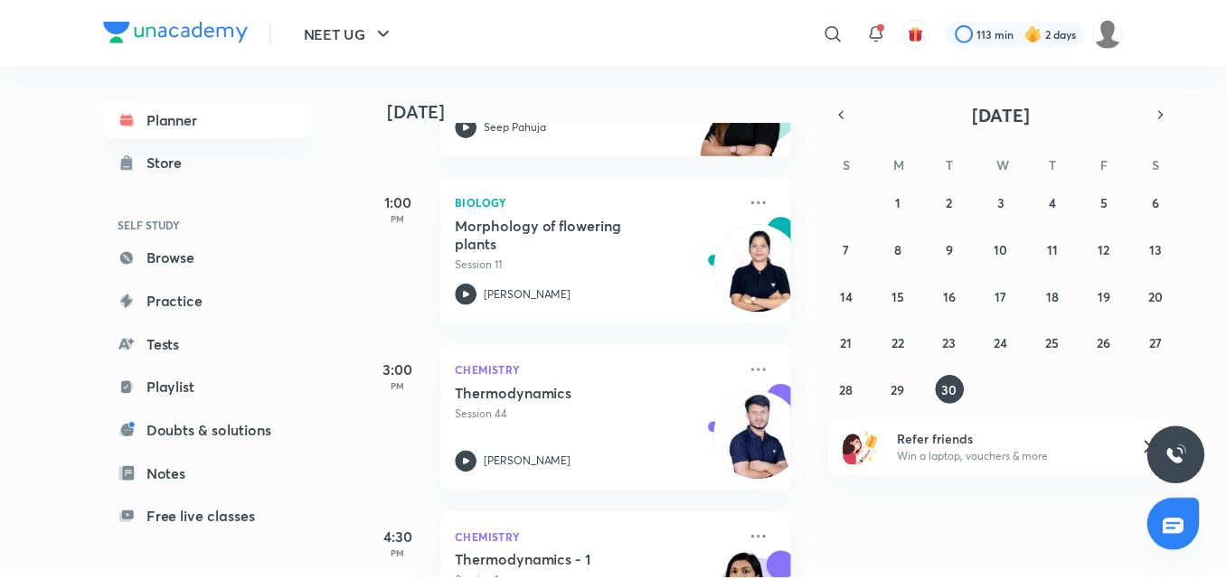
scroll to position [662, 0]
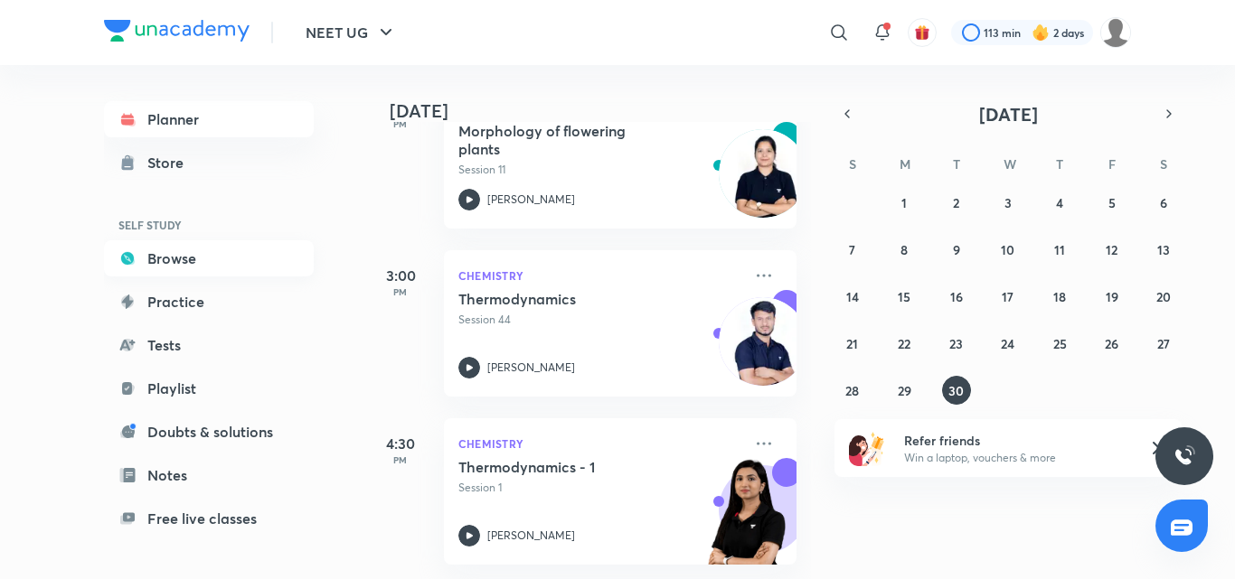
click at [167, 261] on link "Browse" at bounding box center [209, 258] width 210 height 36
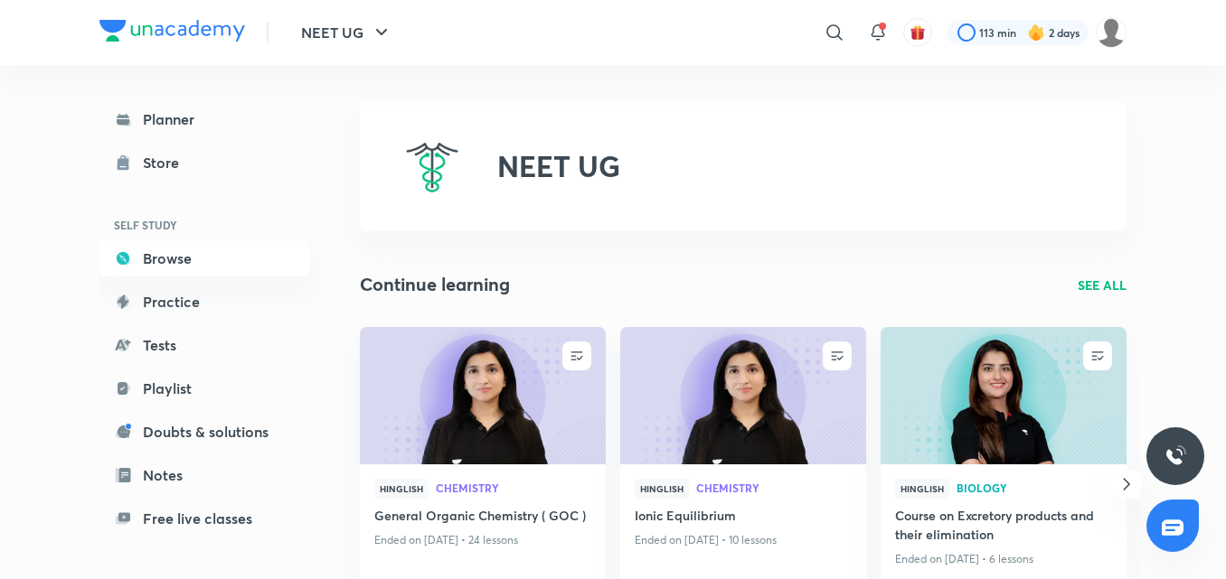
click at [1125, 483] on icon "button" at bounding box center [1127, 485] width 22 height 22
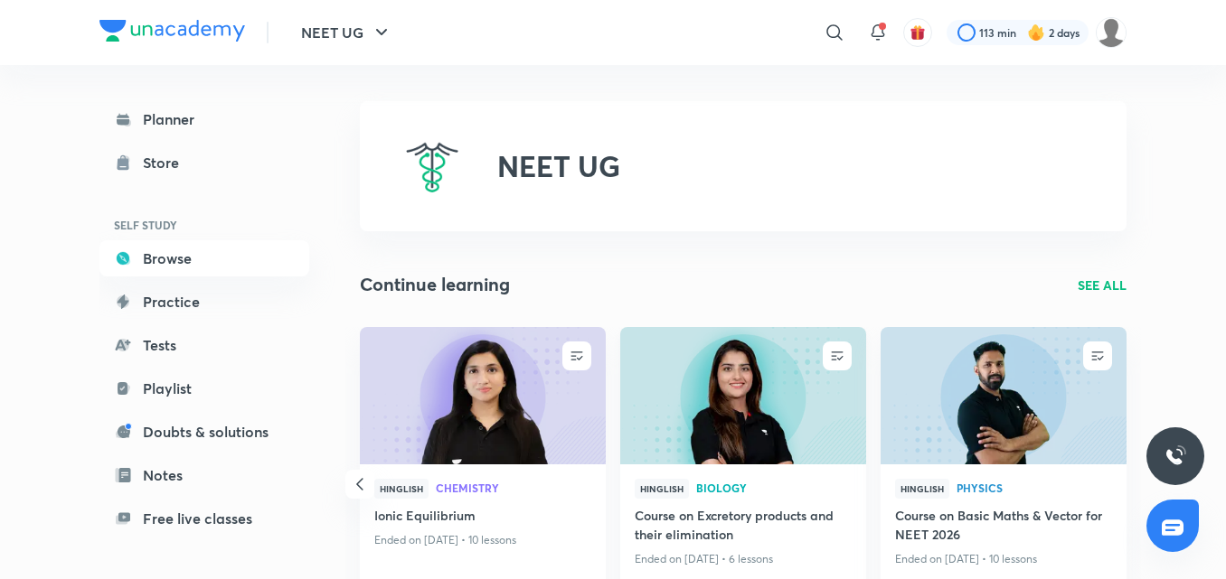
click at [781, 408] on img at bounding box center [742, 395] width 250 height 140
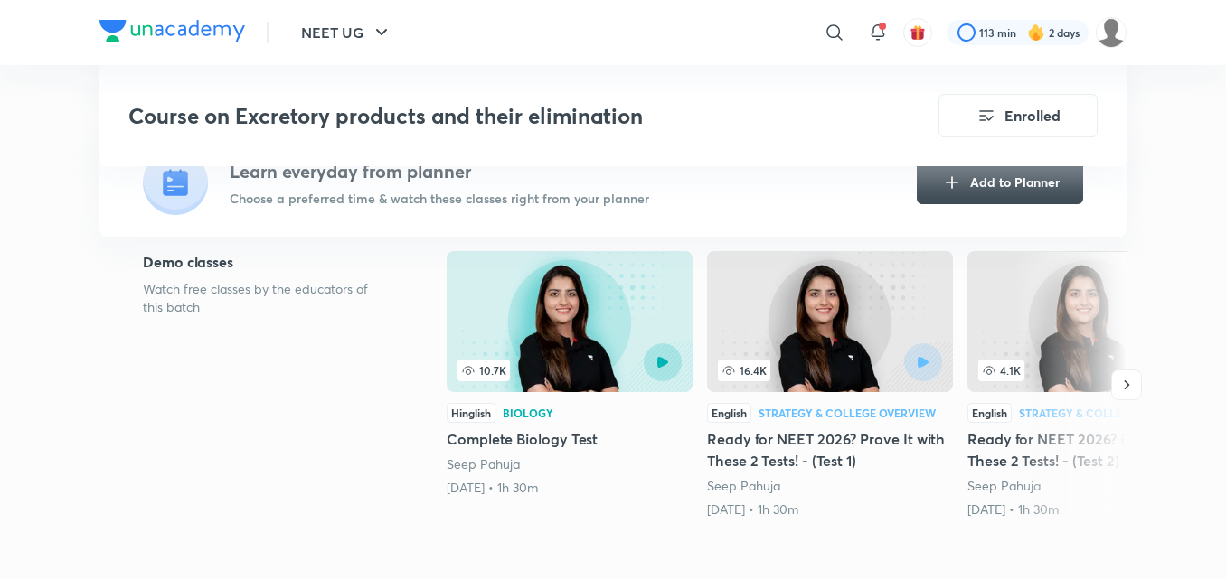
scroll to position [452, 0]
click at [1126, 379] on icon "button" at bounding box center [1126, 384] width 18 height 18
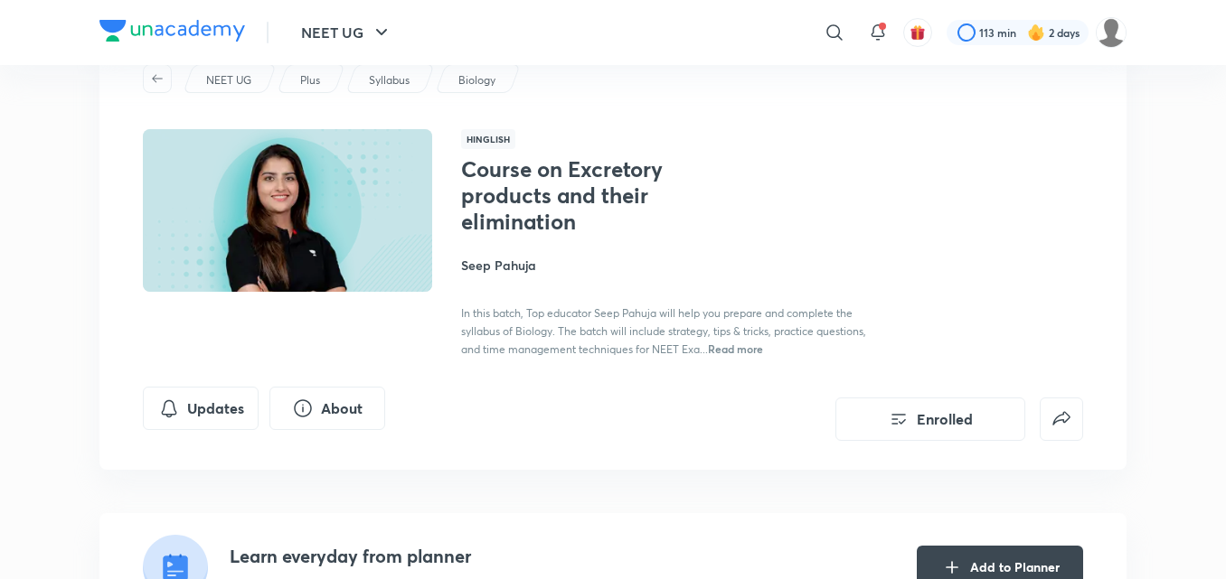
scroll to position [0, 0]
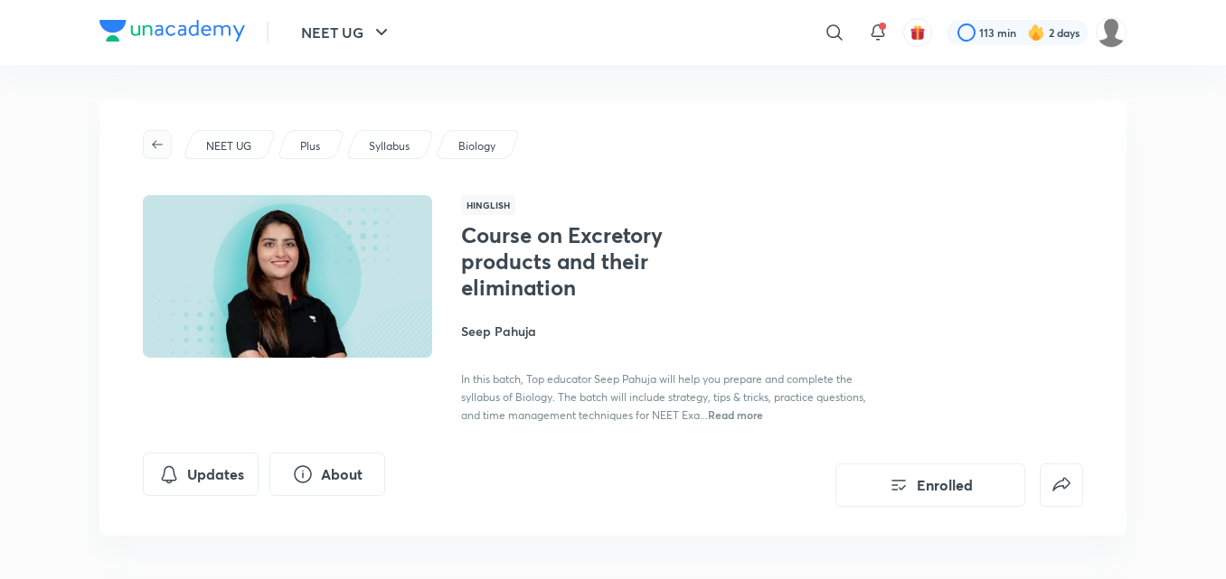
click at [159, 138] on icon "button" at bounding box center [157, 144] width 14 height 14
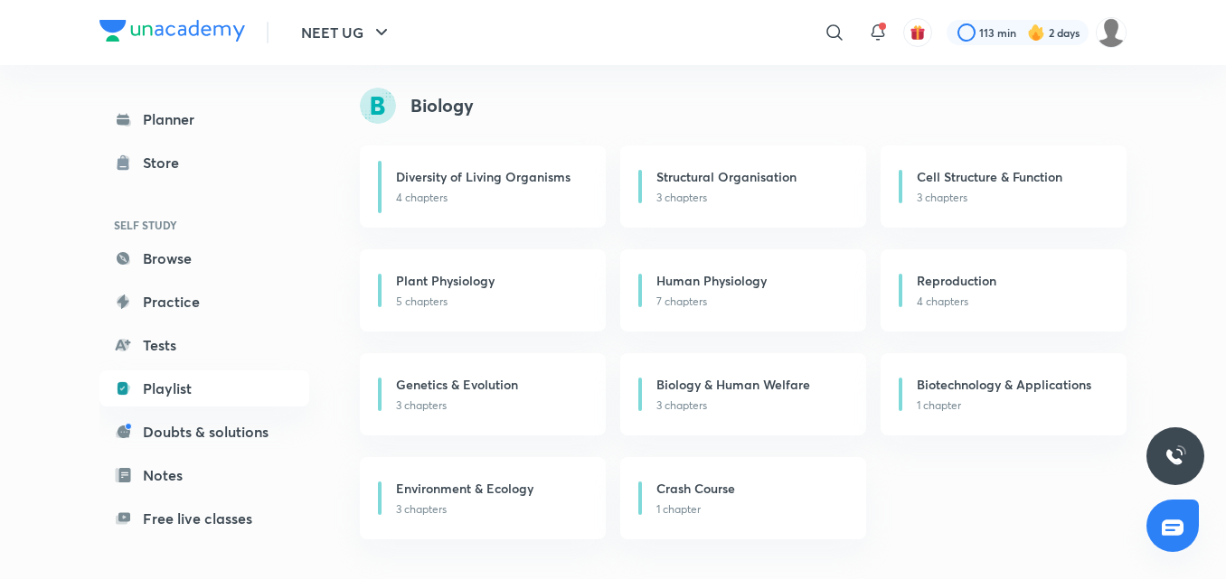
scroll to position [231, 0]
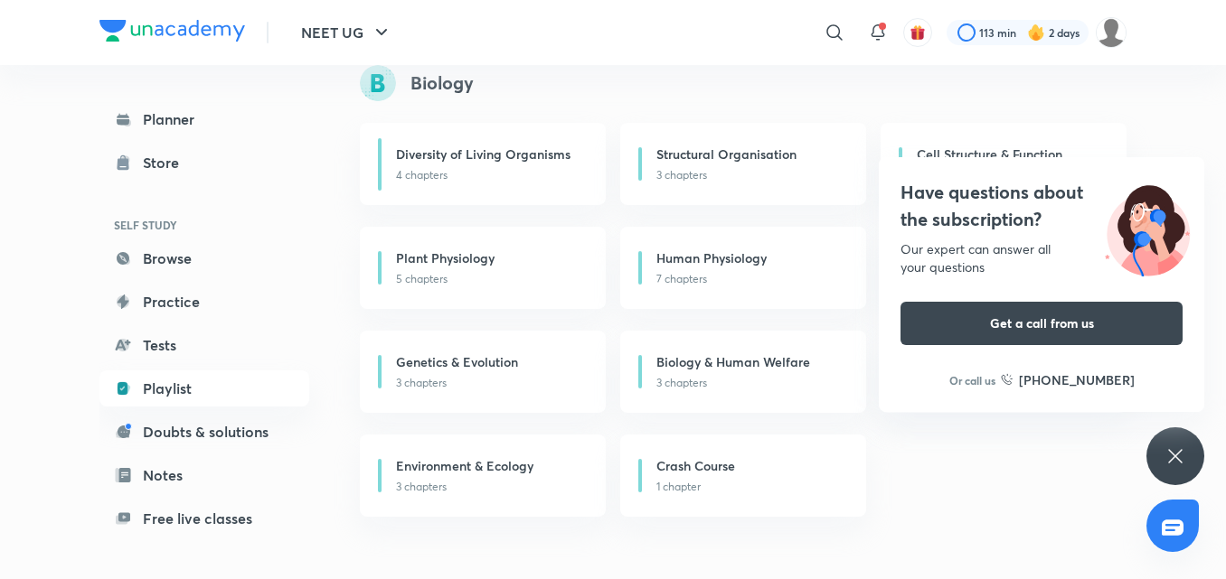
click at [1183, 473] on div "Have questions about the subscription? Our expert can answer all your questions…" at bounding box center [1175, 457] width 58 height 58
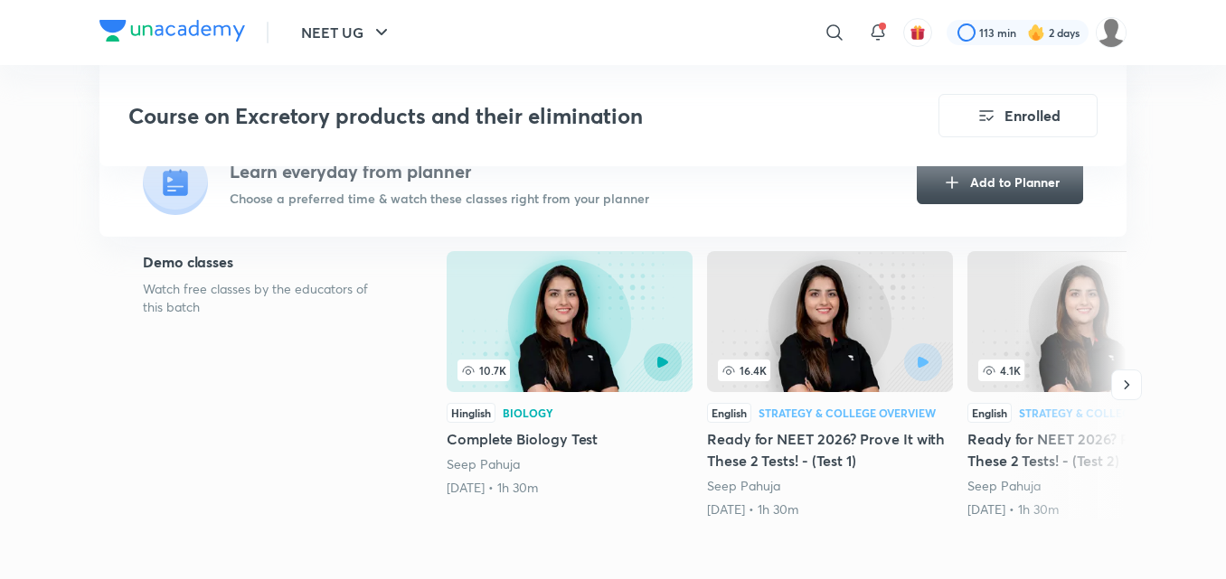
scroll to position [452, 0]
click at [1117, 385] on icon "button" at bounding box center [1126, 384] width 18 height 18
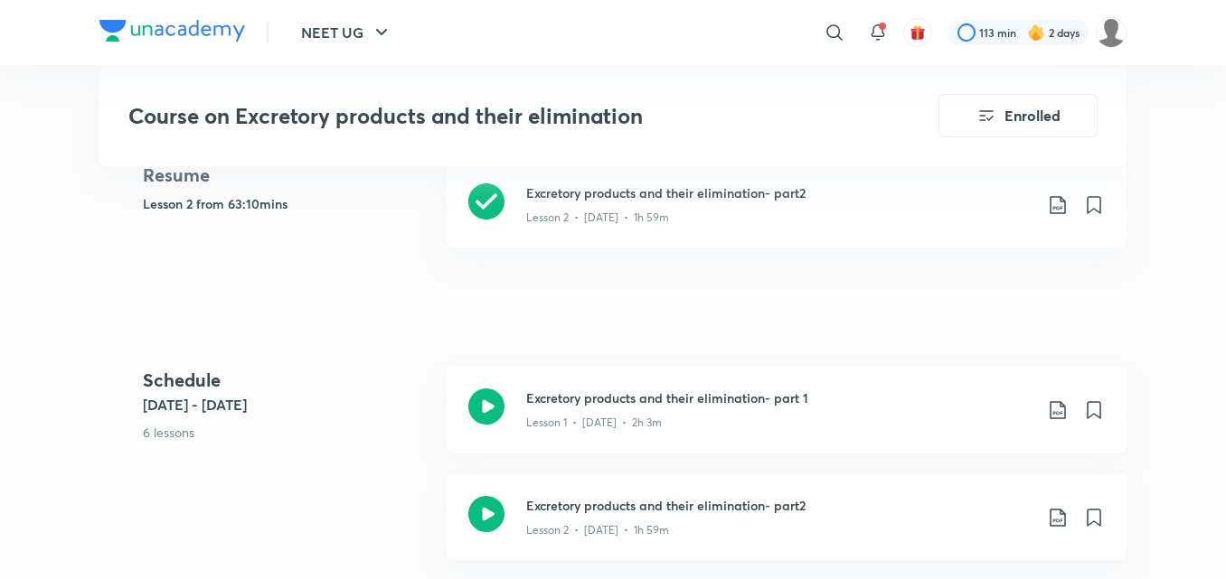
scroll to position [814, 0]
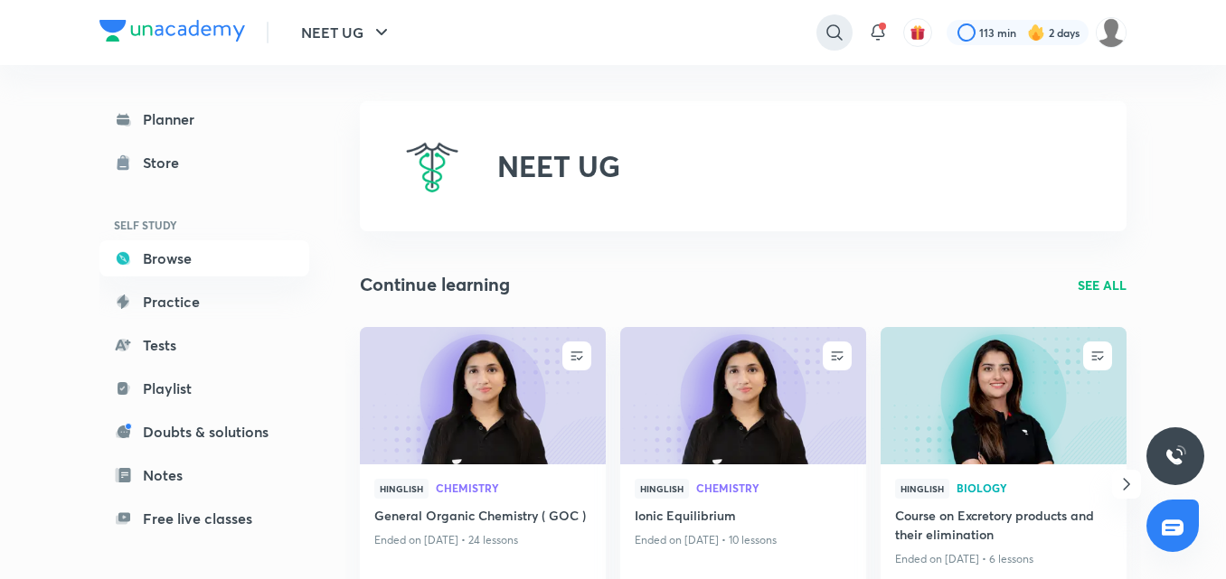
click at [831, 27] on icon at bounding box center [835, 33] width 22 height 22
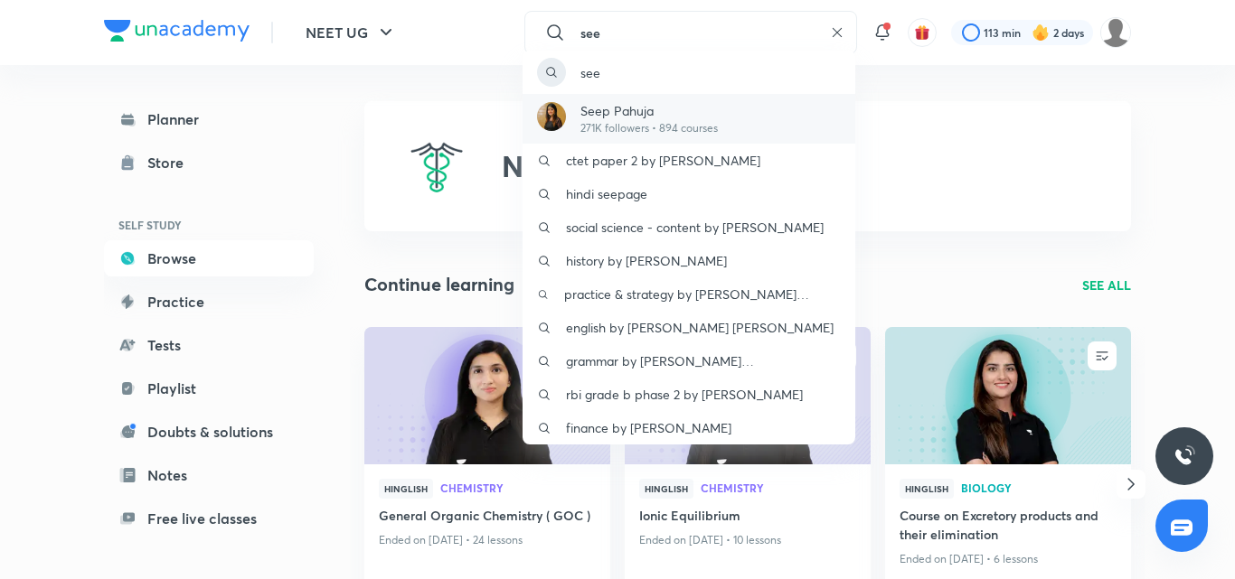
type input "see"
click at [671, 99] on div "Seep Pahuja 271K followers • 894 courses" at bounding box center [689, 119] width 333 height 50
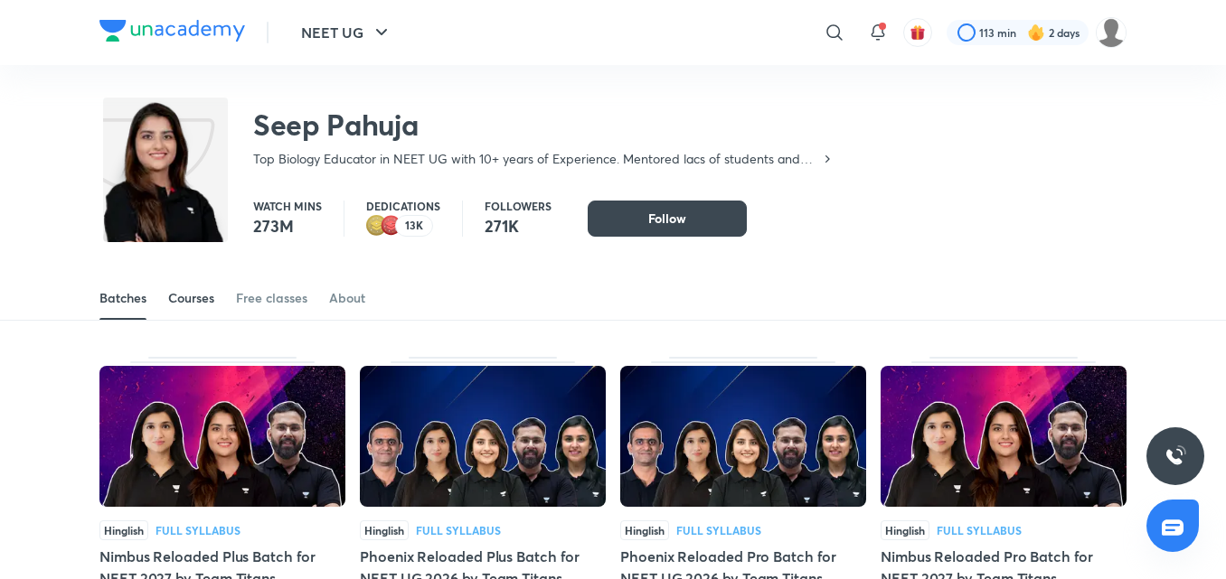
click at [202, 301] on div "Courses" at bounding box center [191, 298] width 46 height 18
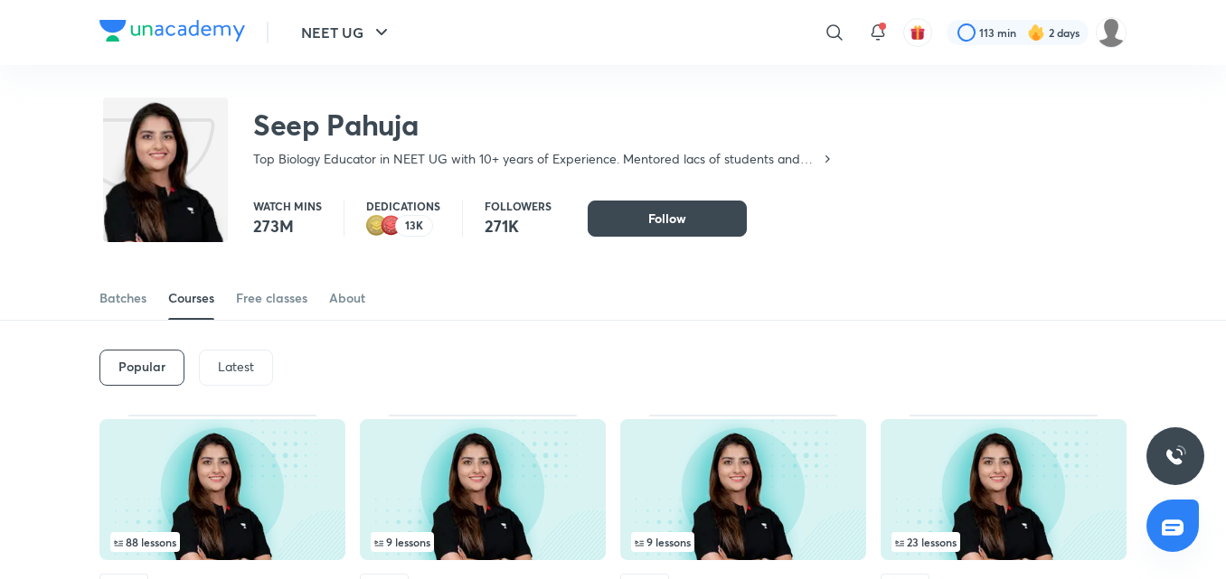
click at [240, 360] on p "Latest" at bounding box center [236, 367] width 36 height 14
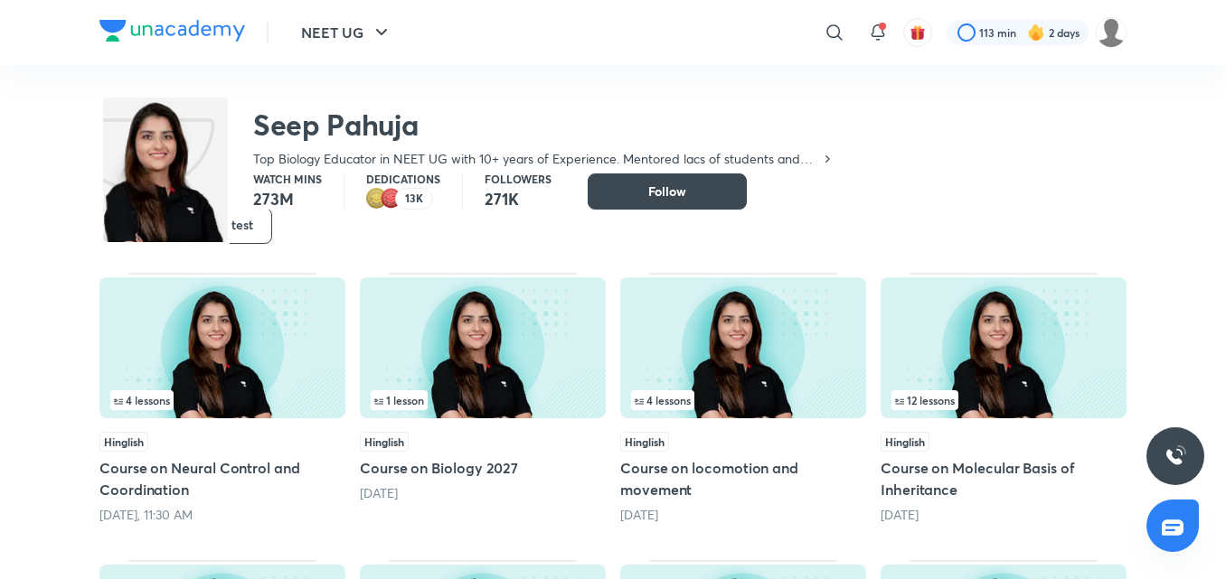
scroll to position [166, 0]
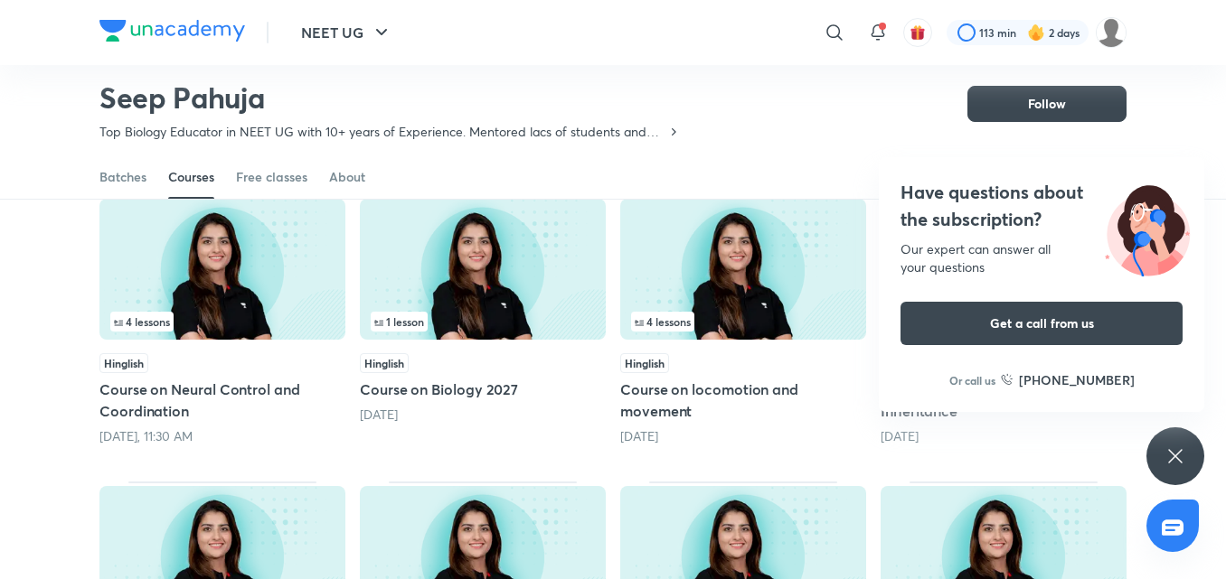
click at [1172, 458] on icon at bounding box center [1175, 457] width 22 height 22
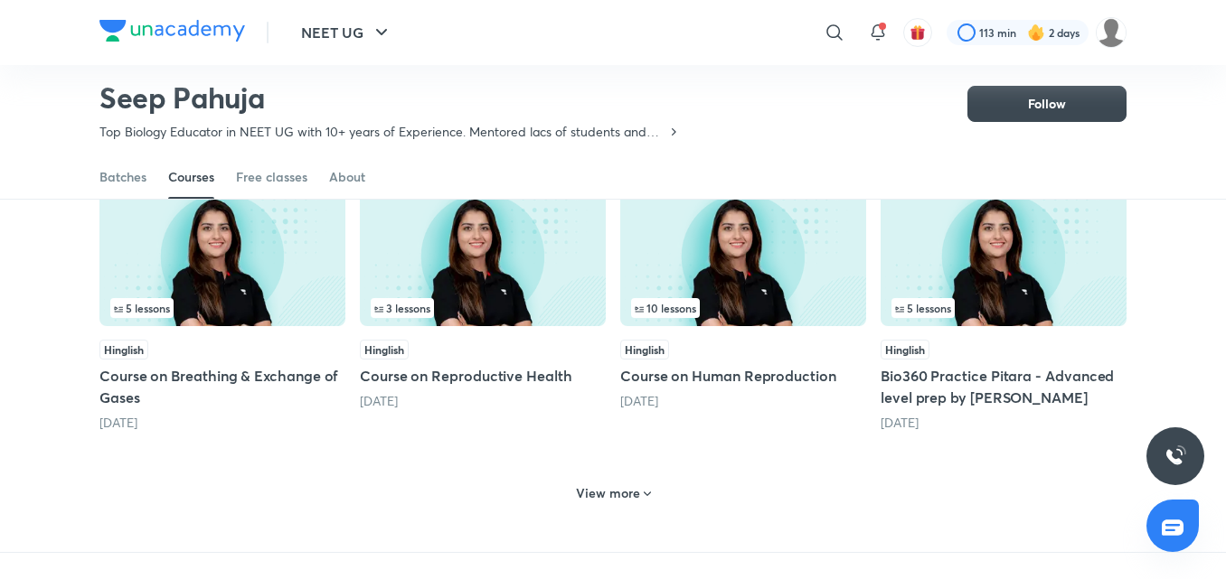
scroll to position [799, 0]
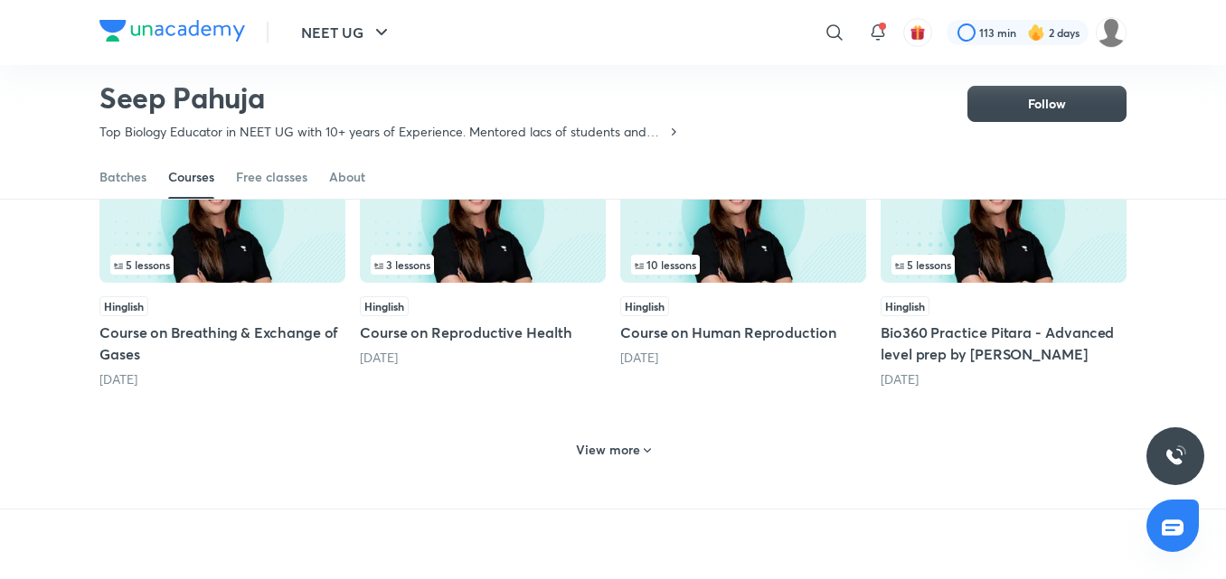
click at [628, 444] on h6 "View more" at bounding box center [608, 450] width 64 height 18
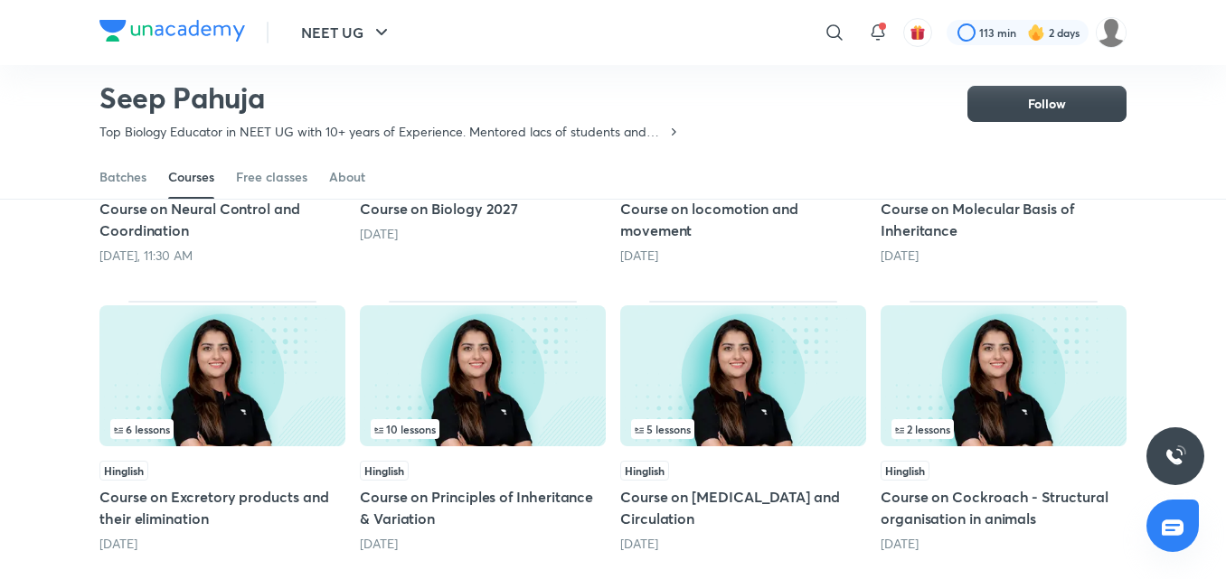
scroll to position [166, 0]
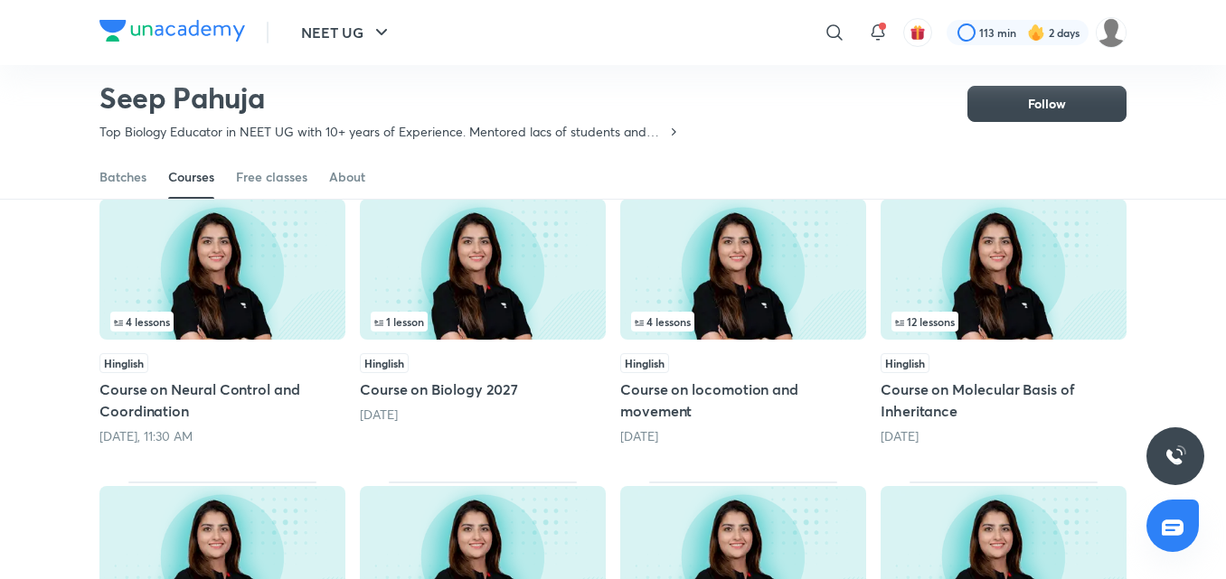
click at [934, 279] on img at bounding box center [1003, 269] width 246 height 141
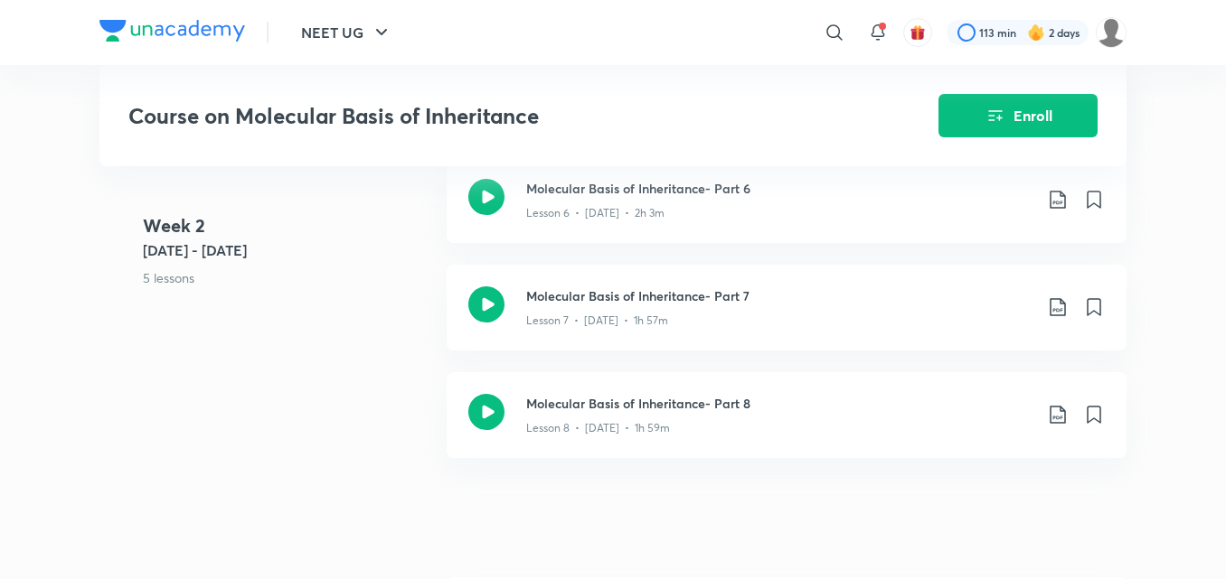
scroll to position [1446, 0]
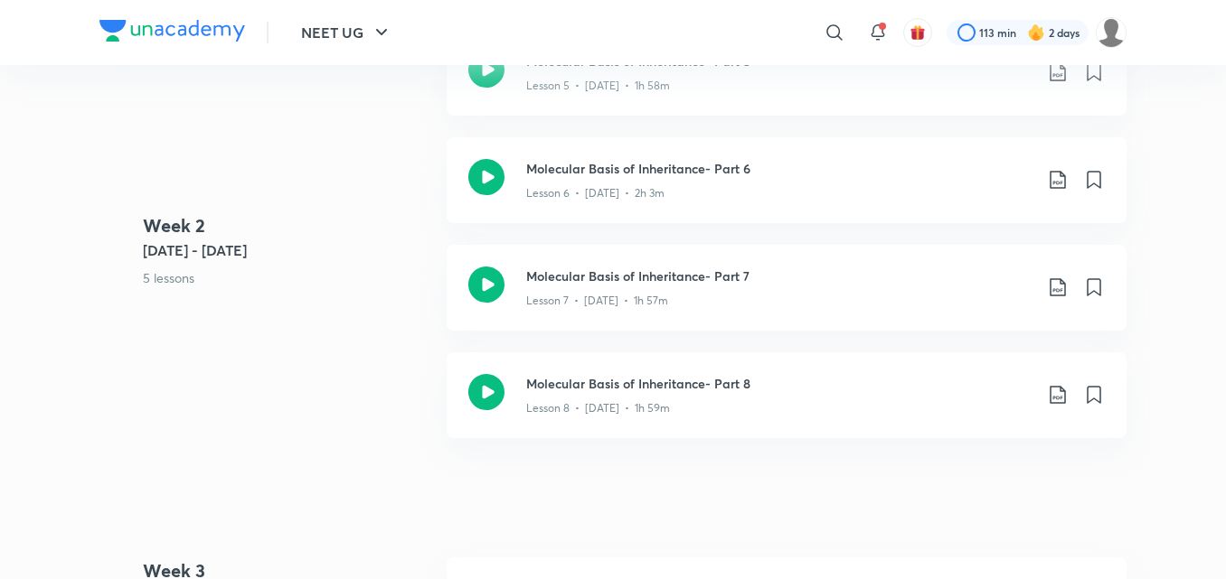
scroll to position [166, 0]
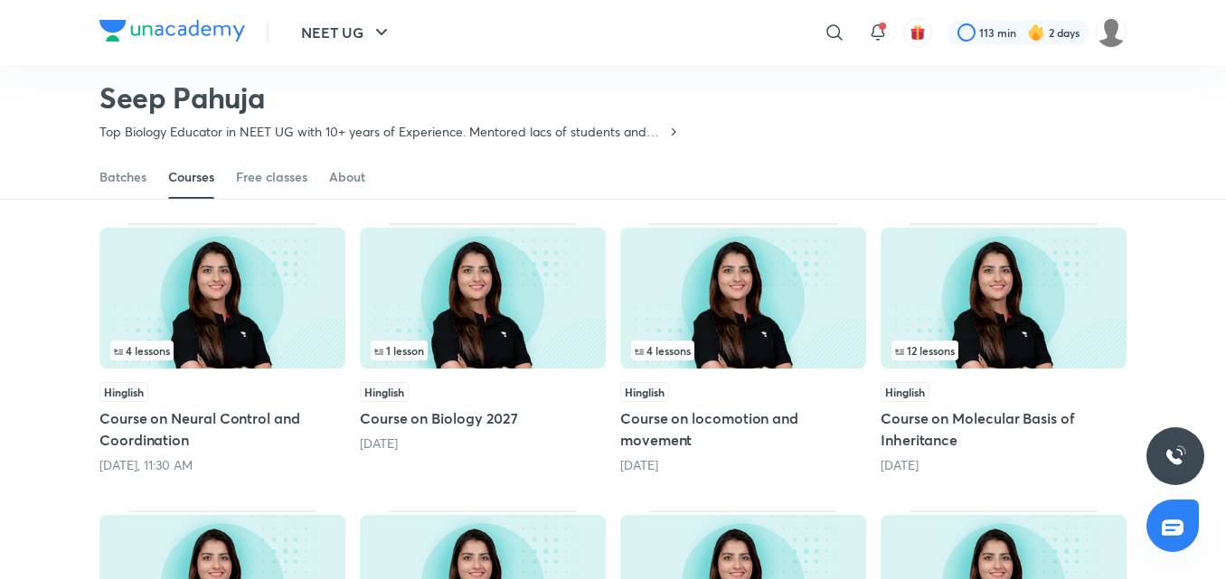
scroll to position [169, 0]
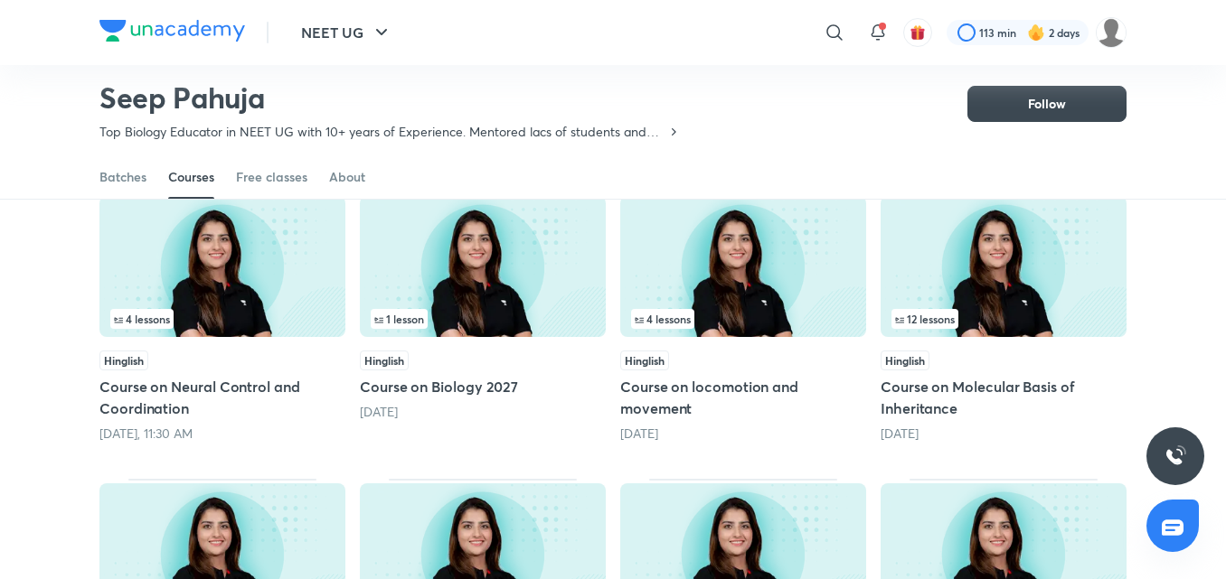
click at [666, 266] on img at bounding box center [743, 266] width 246 height 141
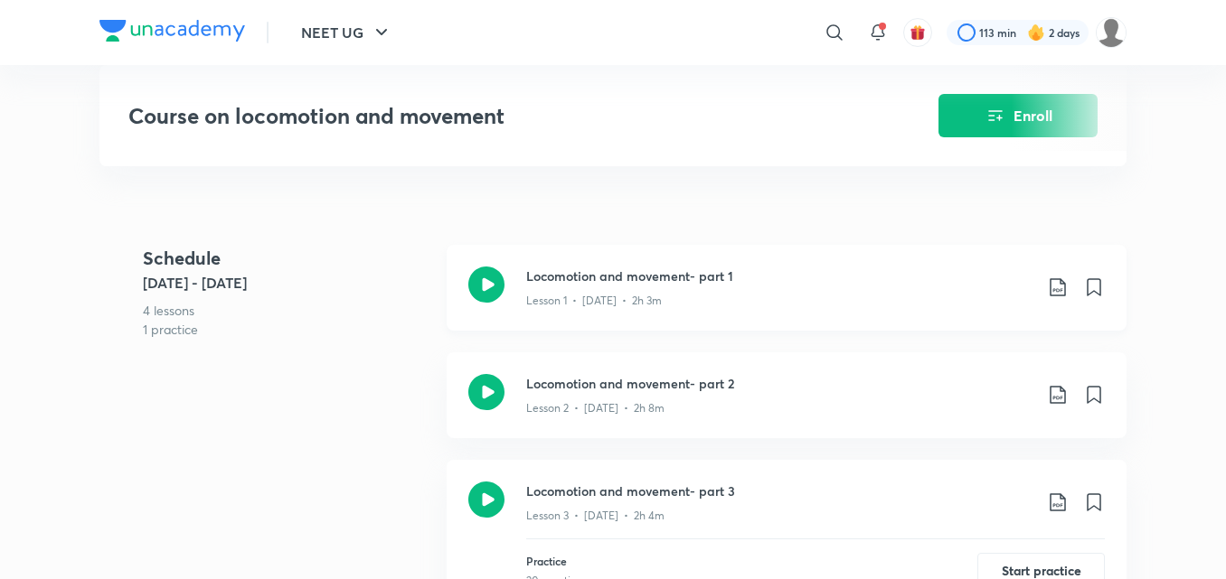
scroll to position [723, 0]
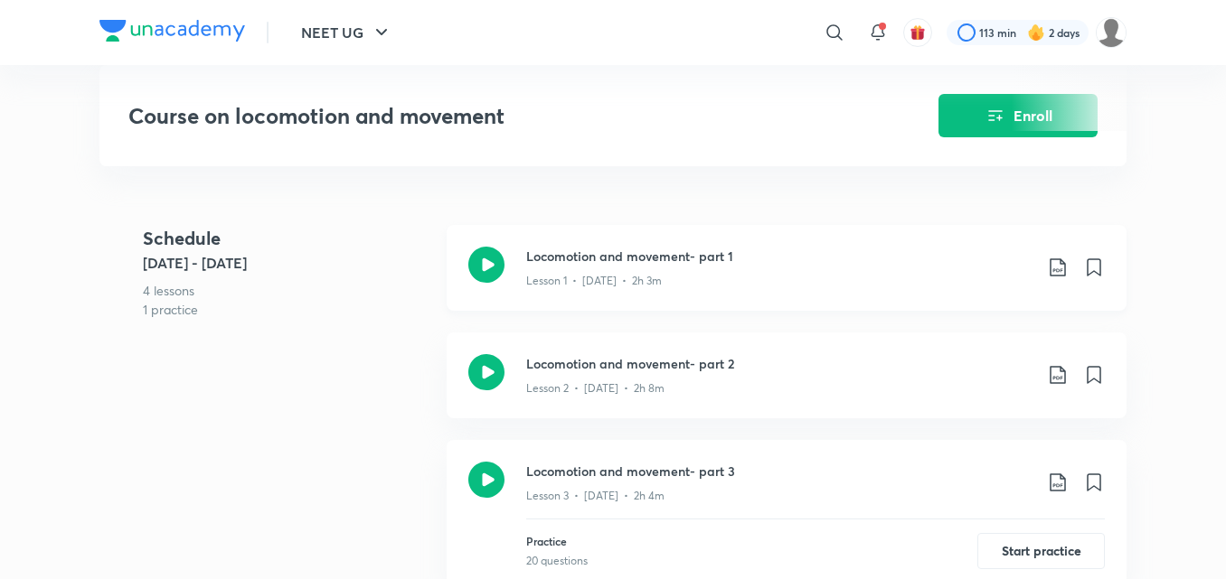
click at [491, 275] on icon at bounding box center [486, 265] width 36 height 36
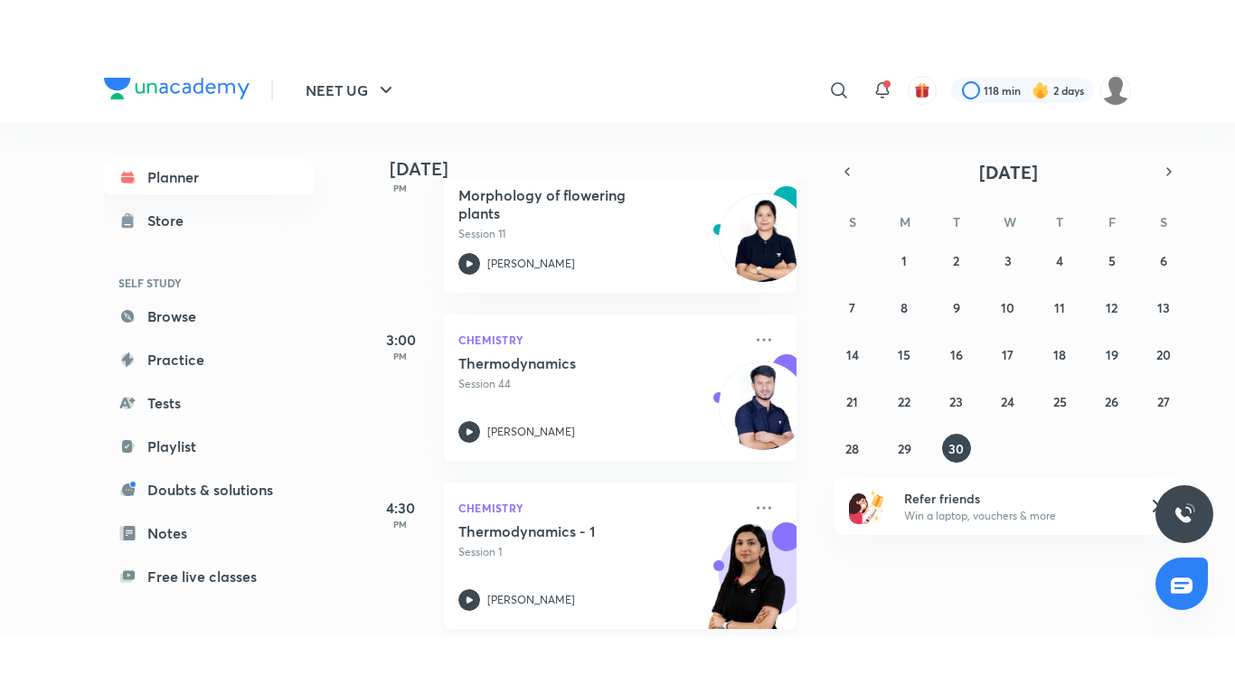
scroll to position [662, 0]
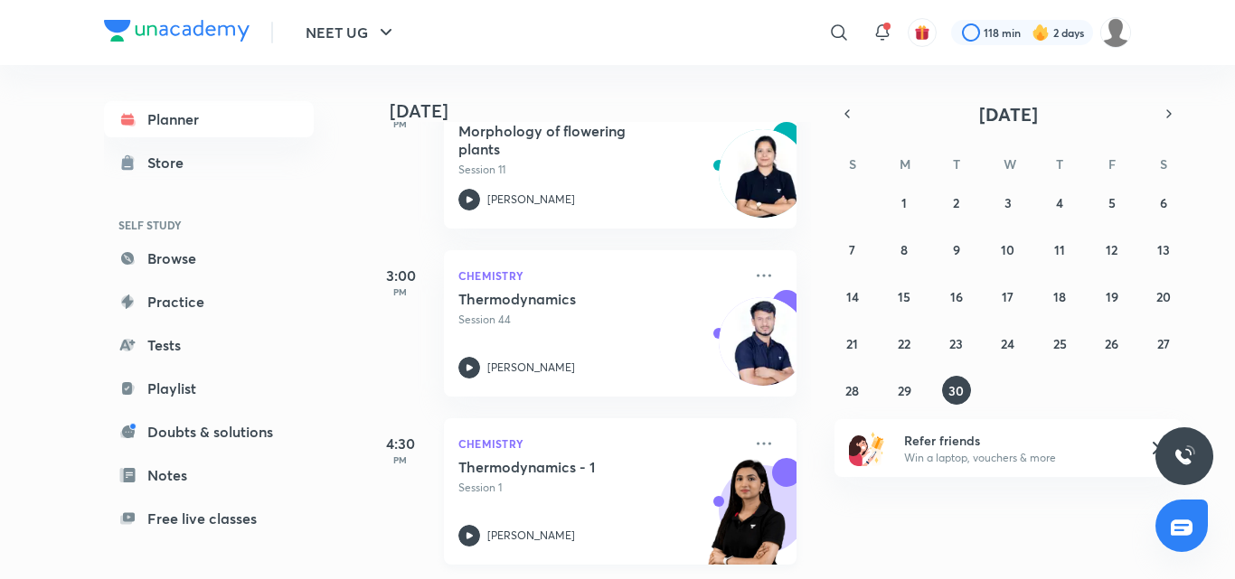
click at [468, 525] on icon at bounding box center [469, 536] width 22 height 22
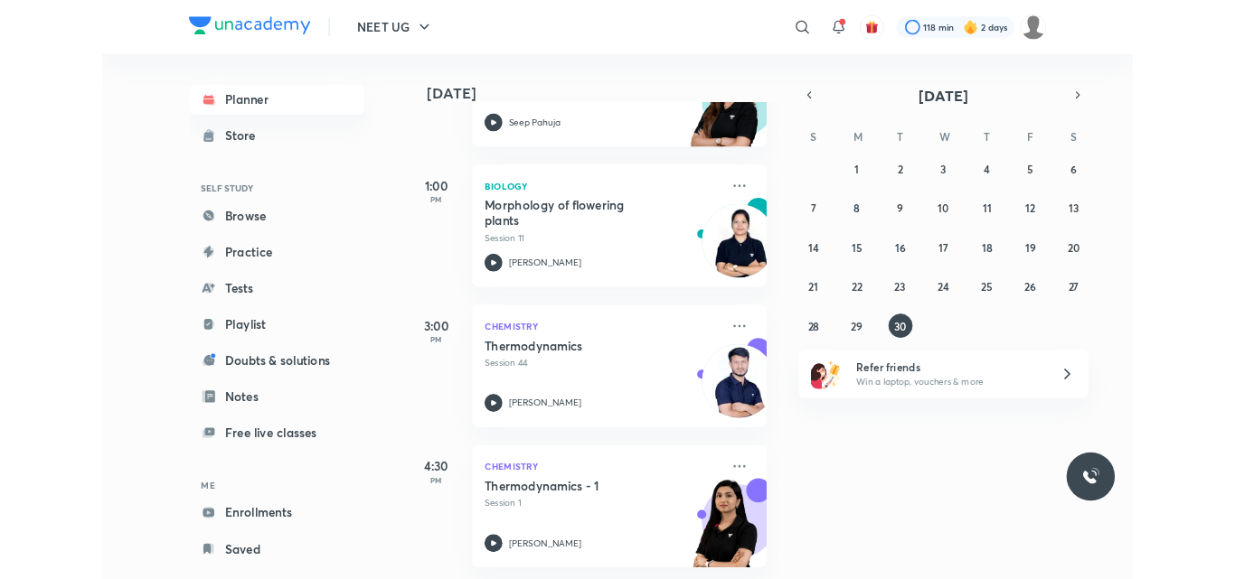
scroll to position [547, 0]
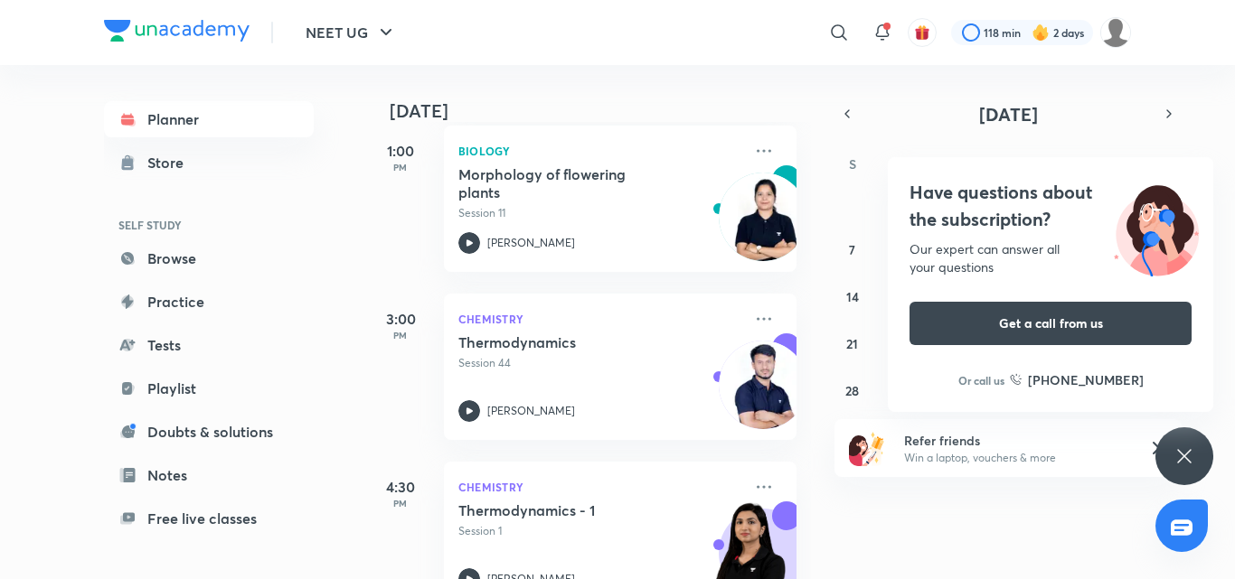
scroll to position [481, 0]
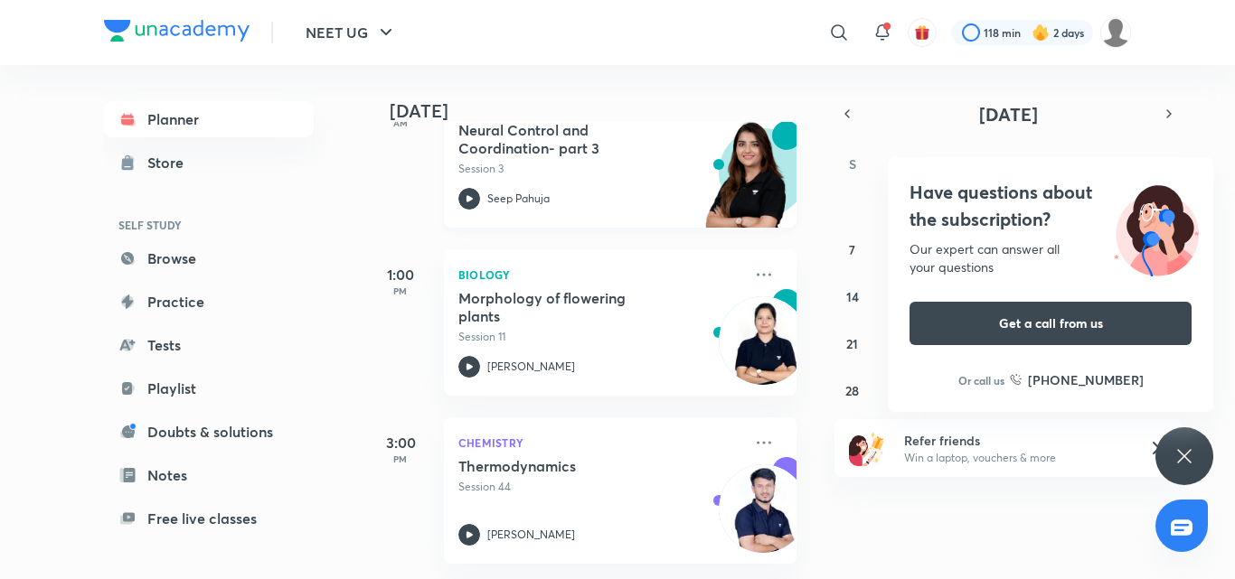
click at [464, 212] on div "Biology Neural Control and Coordination- part 3 Session 3 Seep Pahuja" at bounding box center [620, 154] width 353 height 146
